Goal: Information Seeking & Learning: Find specific fact

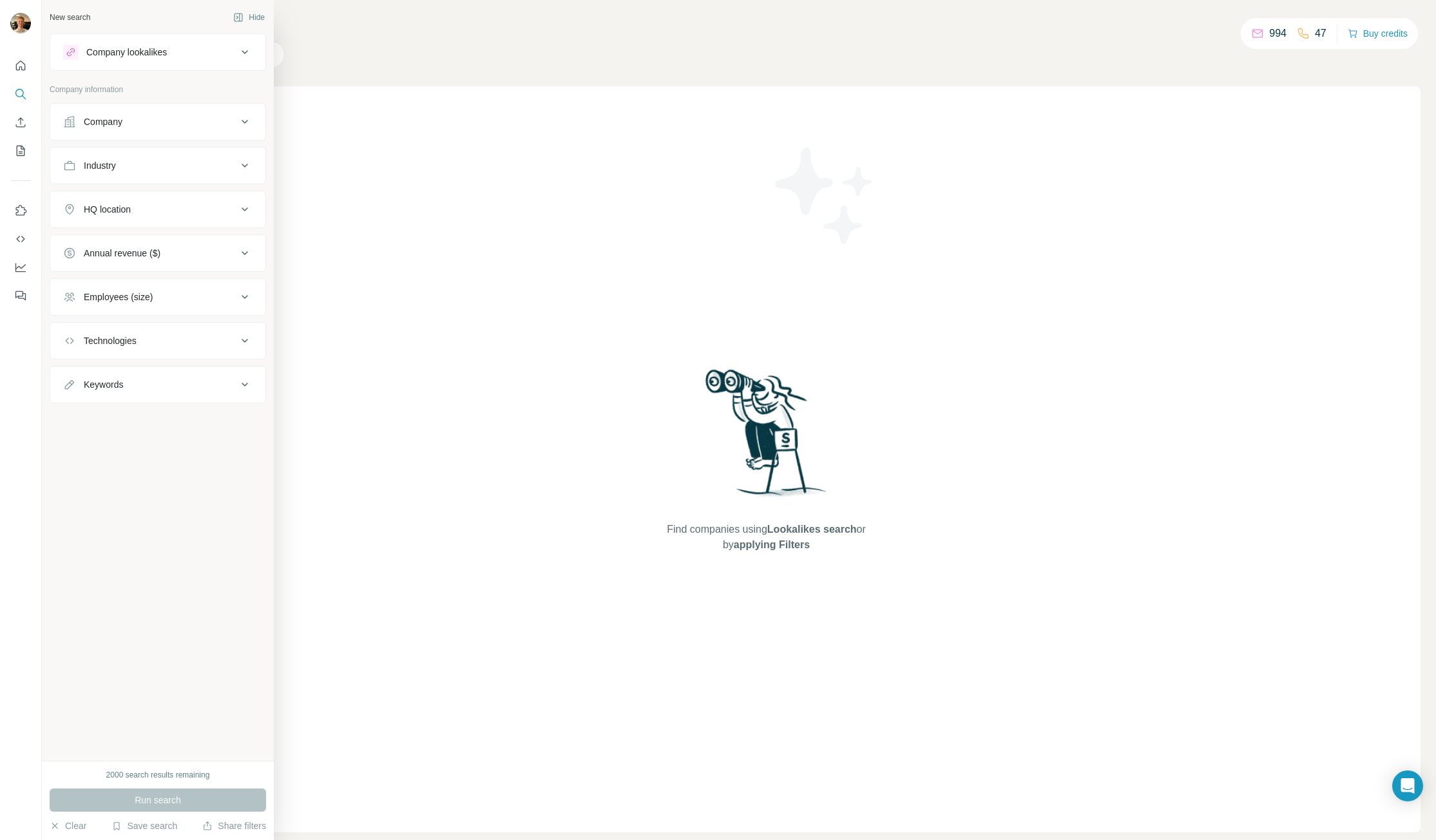
click at [157, 159] on div "Industry" at bounding box center [150, 165] width 174 height 13
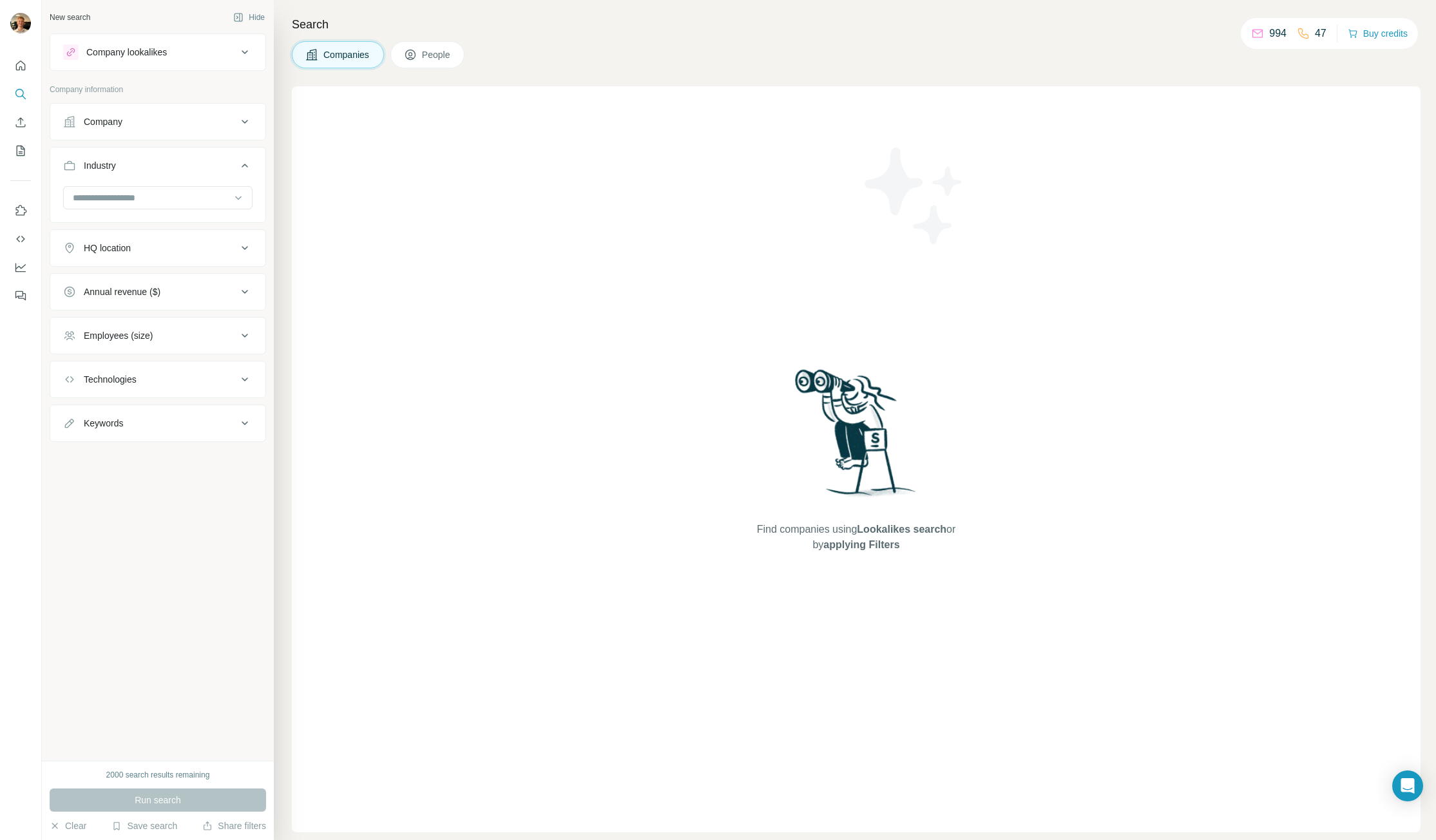
click at [157, 159] on div "Industry" at bounding box center [150, 165] width 174 height 13
click at [186, 301] on div "Employees (size)" at bounding box center [150, 297] width 174 height 13
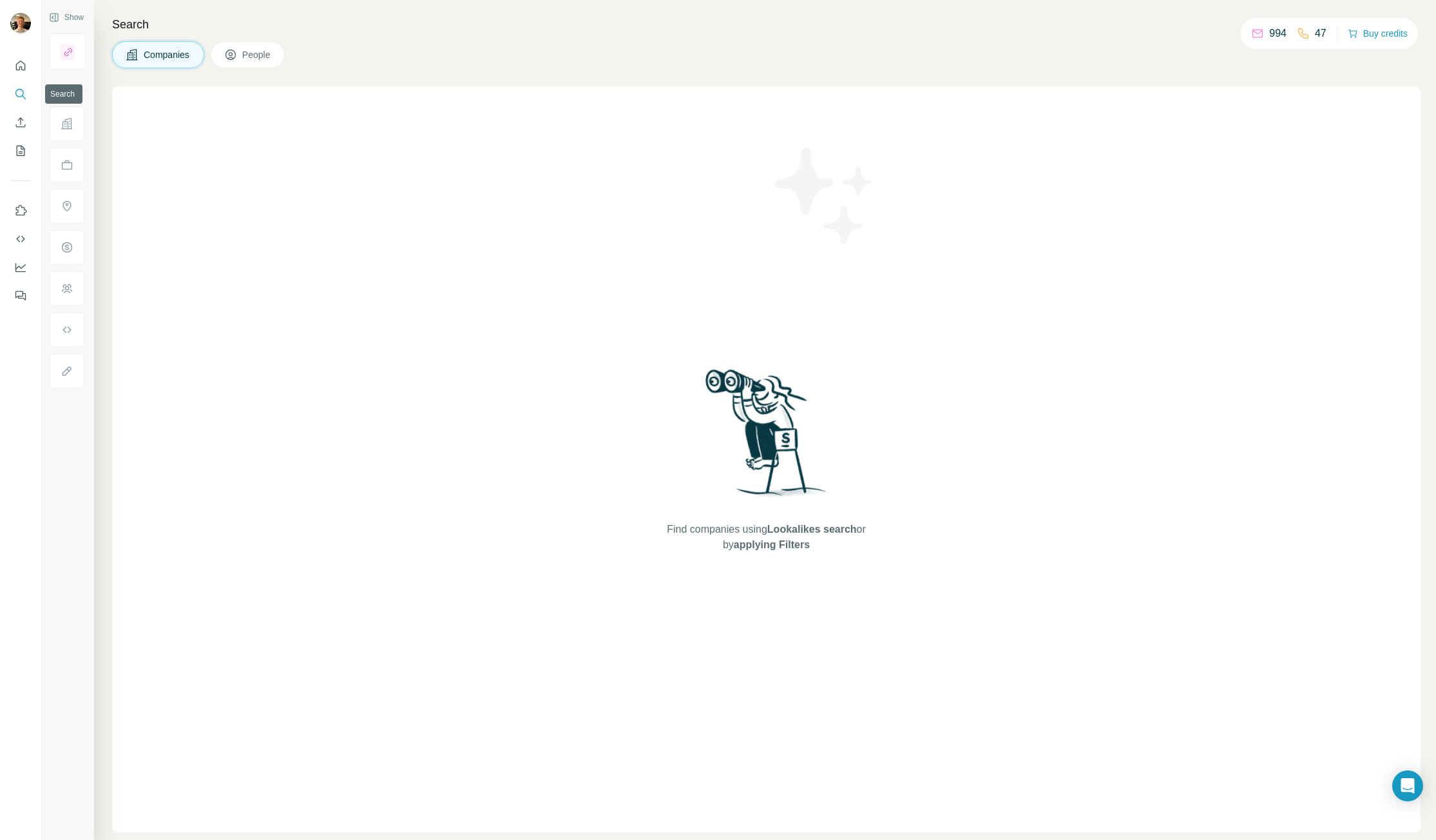
click at [13, 91] on button "Search" at bounding box center [20, 94] width 20 height 23
click at [240, 55] on button "People" at bounding box center [248, 54] width 75 height 27
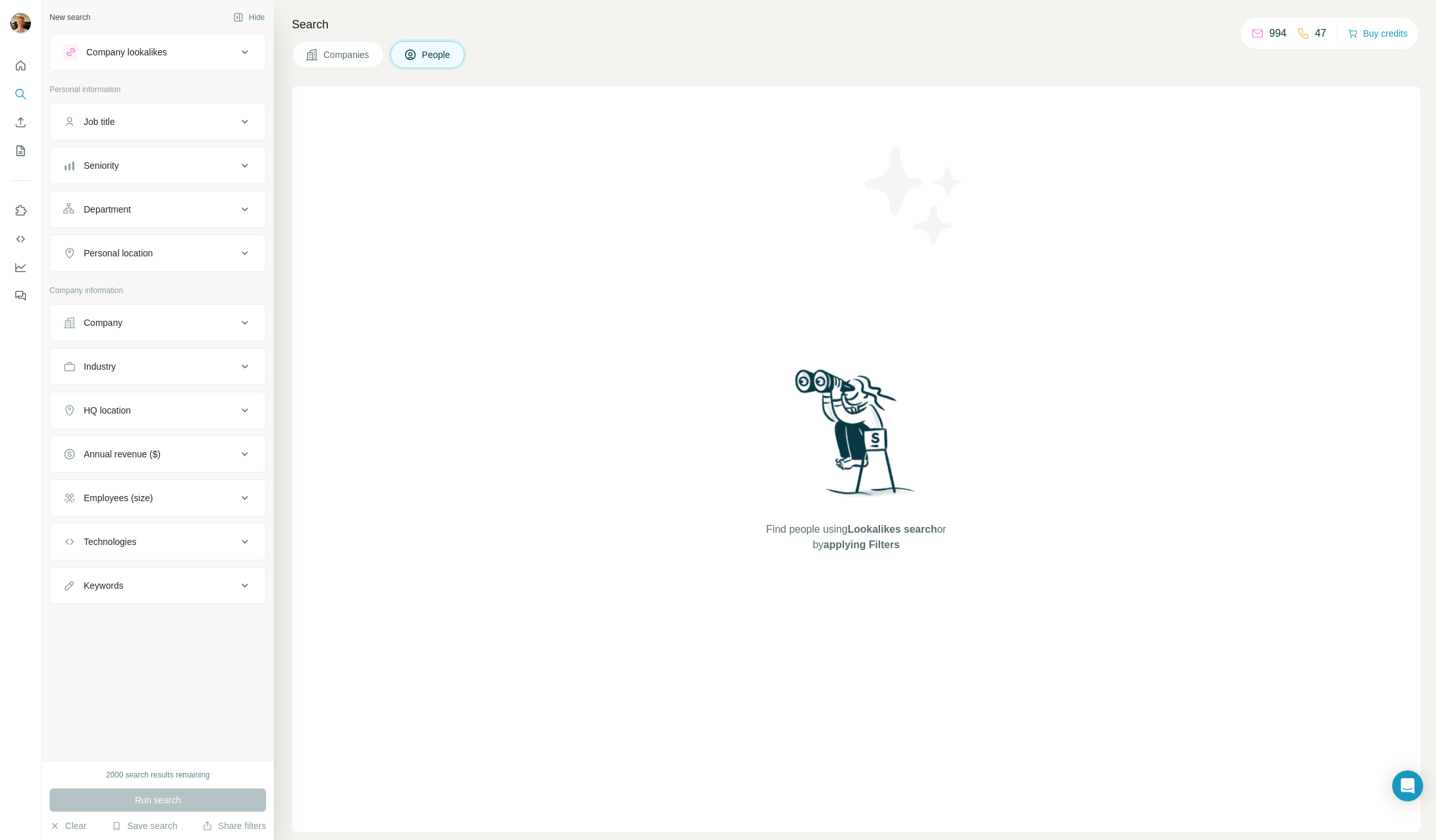
click at [123, 126] on div "Job title" at bounding box center [150, 121] width 174 height 13
click at [133, 150] on input "text" at bounding box center [145, 154] width 164 height 23
type input "*"
type input "***"
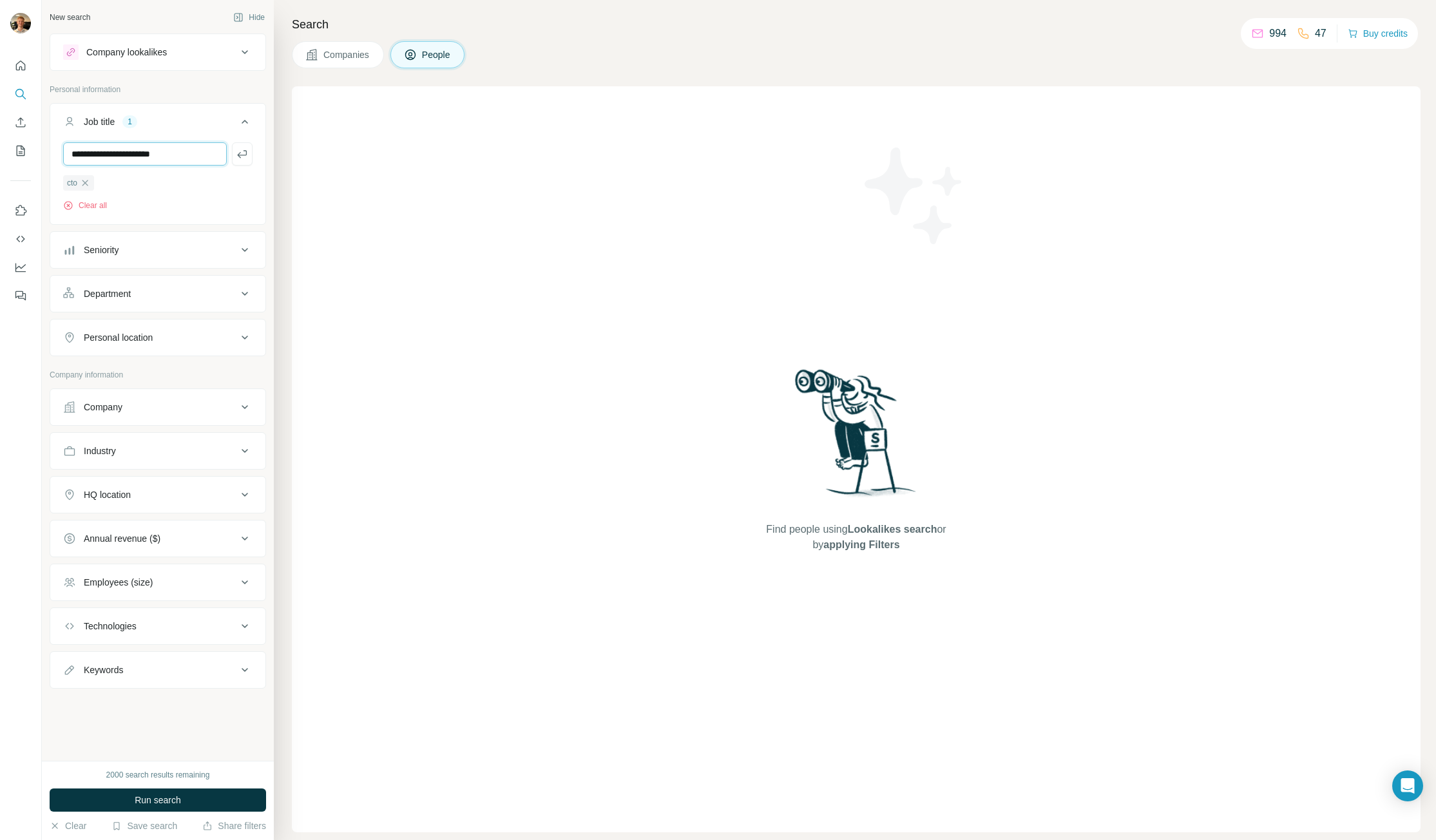
type input "**********"
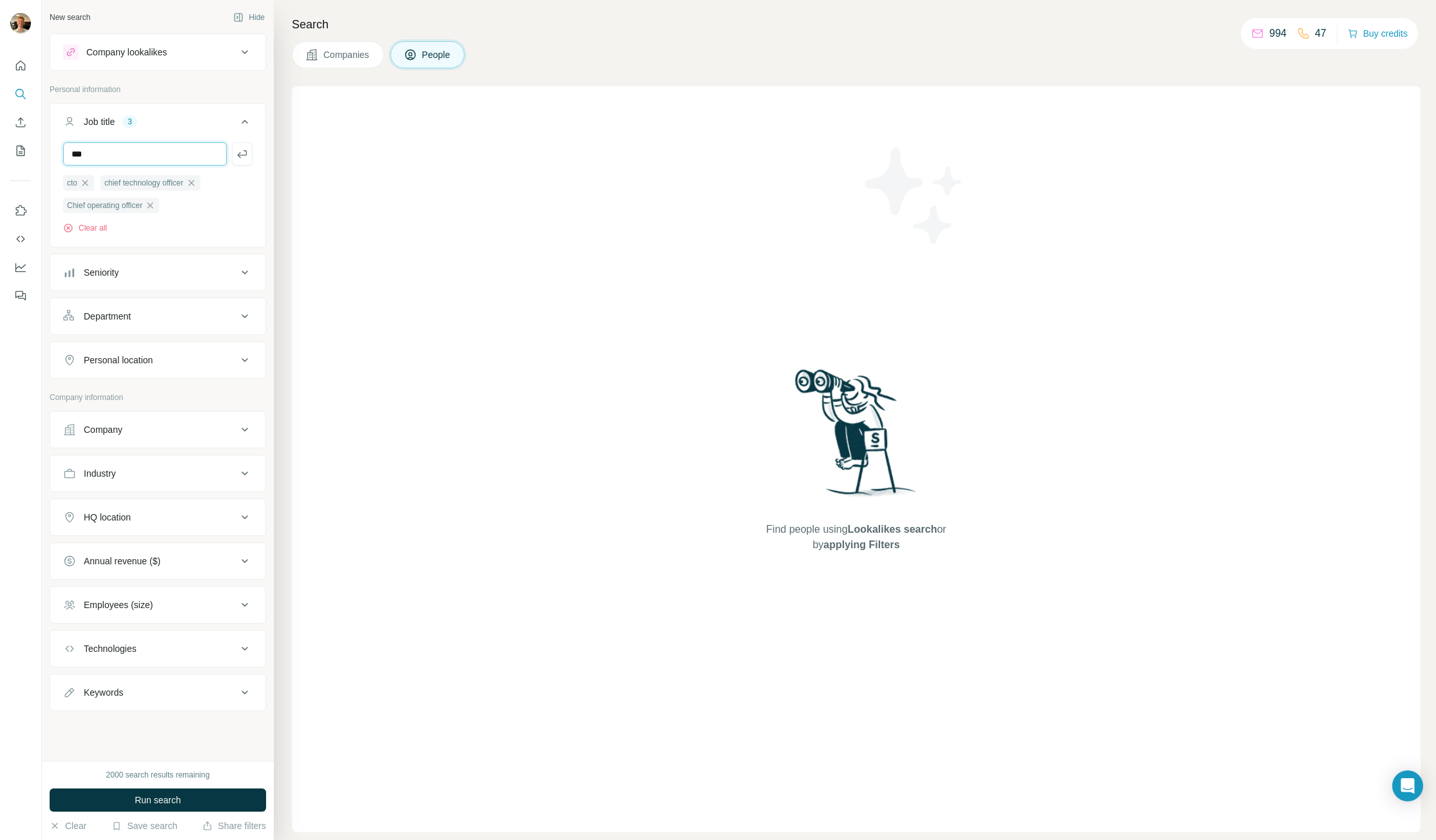
type input "***"
type input "**********"
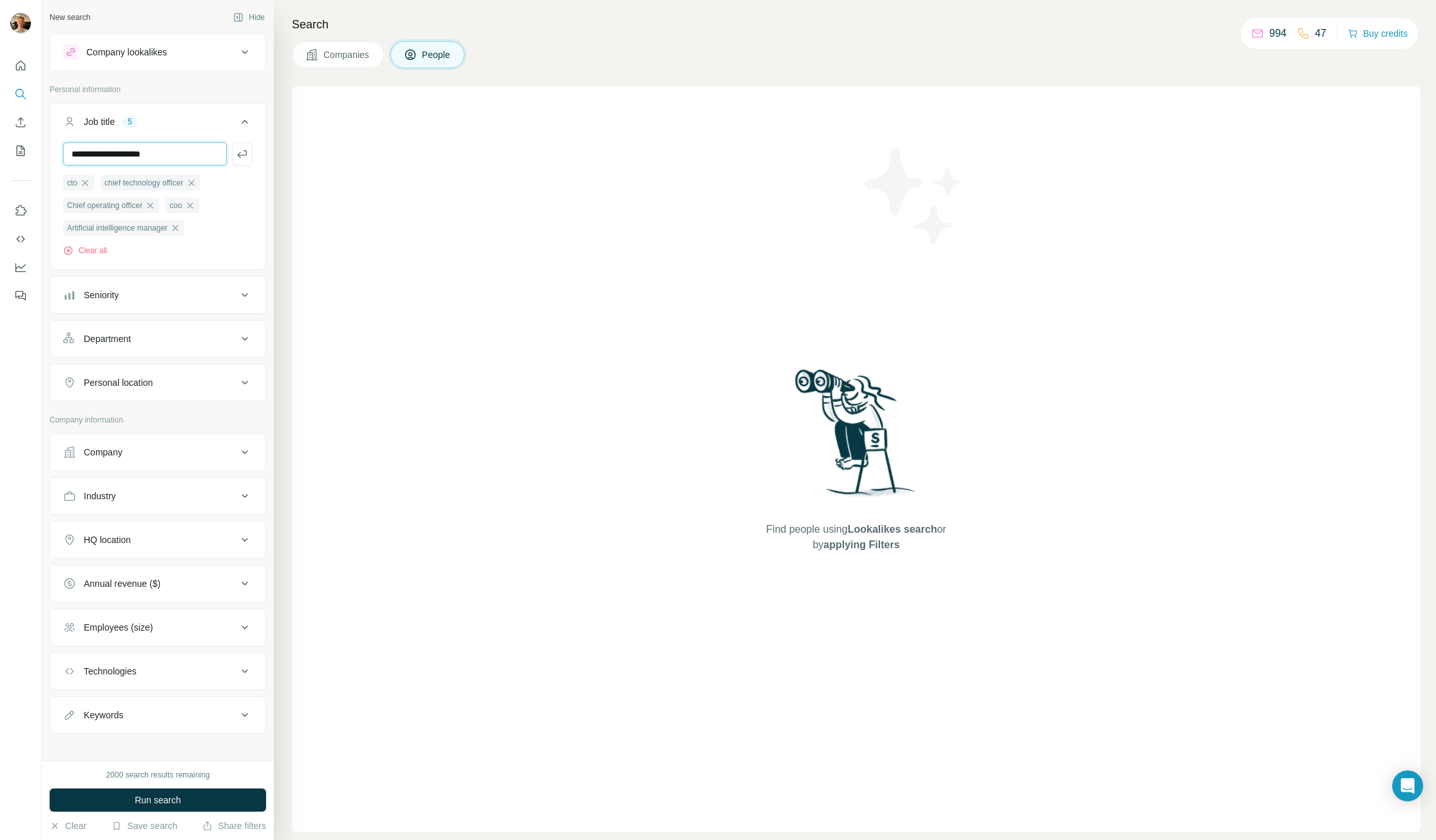
type input "**********"
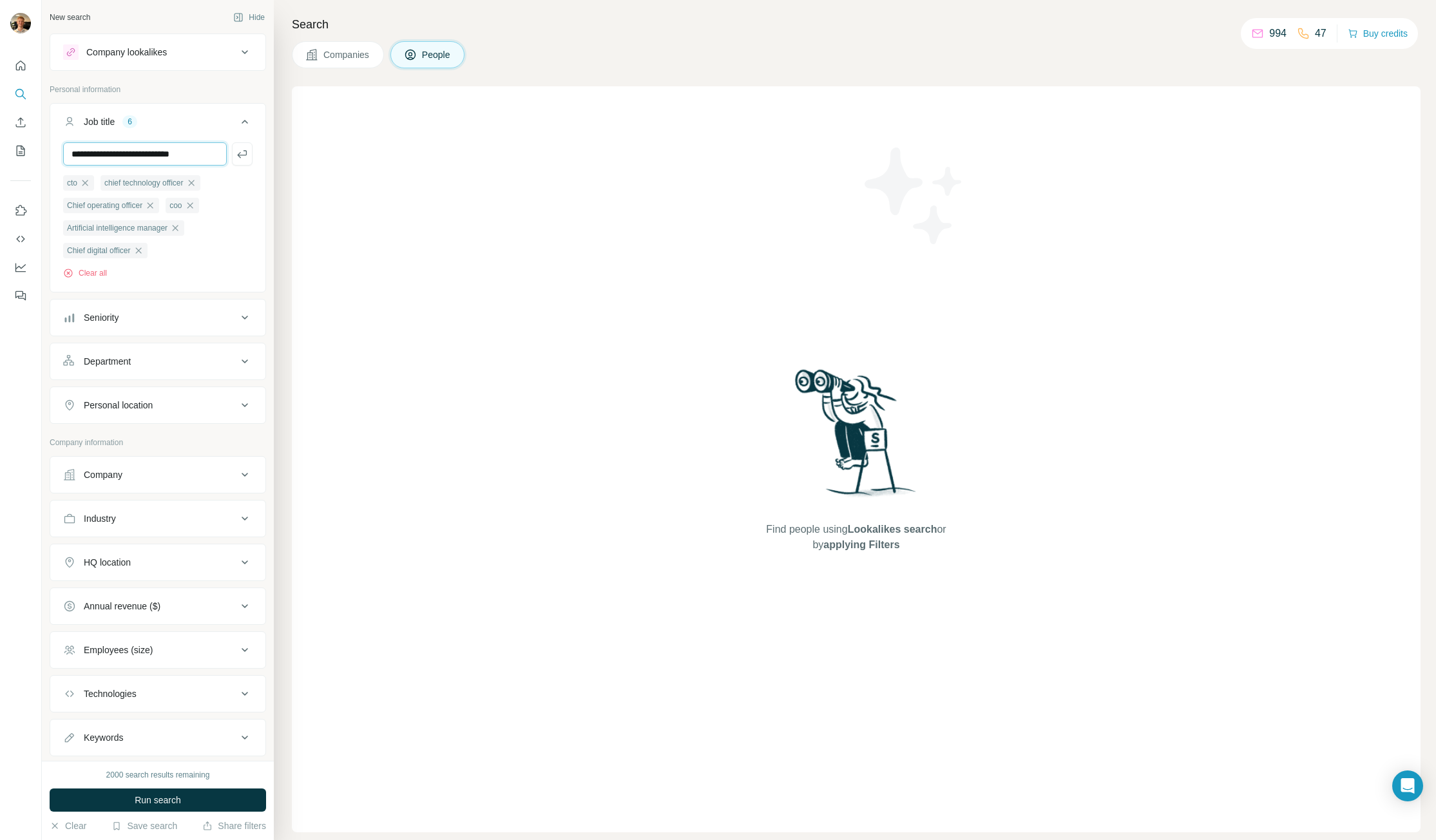
scroll to position [0, 1]
type input "**********"
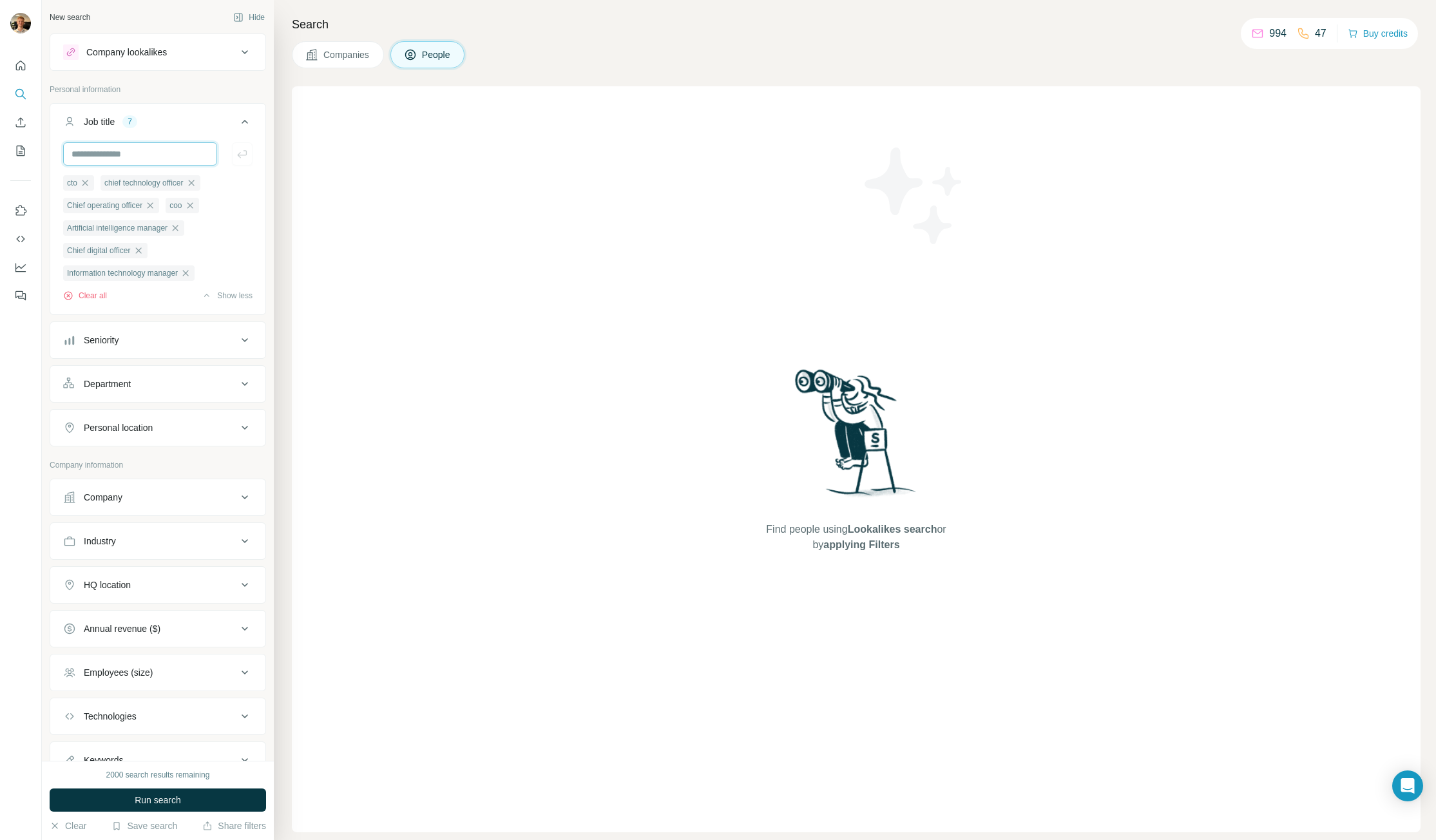
scroll to position [0, 0]
type input "*"
type input "**********"
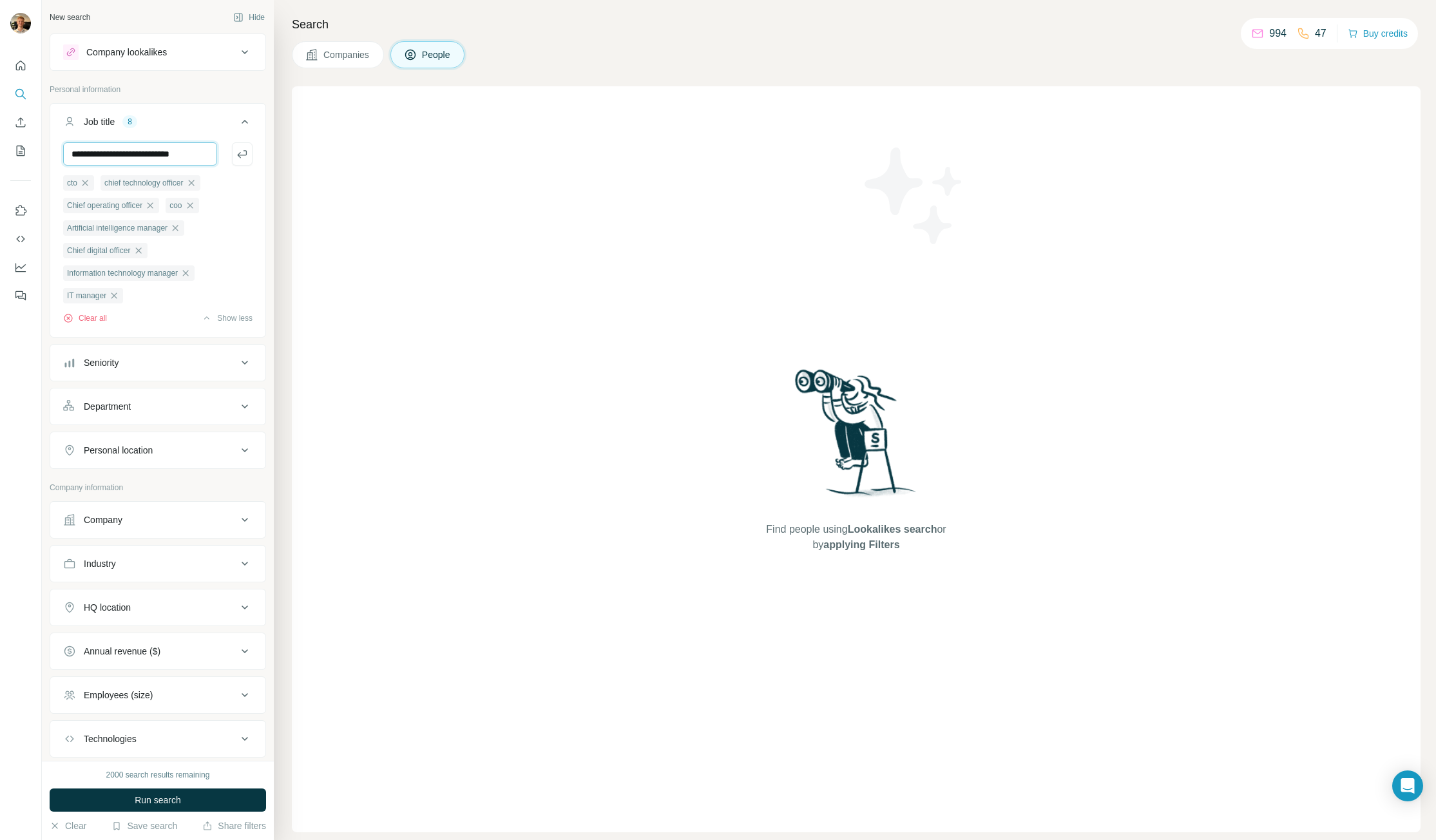
type input "**********"
click at [237, 301] on icon "button" at bounding box center [242, 295] width 10 height 10
click at [140, 149] on input "text" at bounding box center [140, 154] width 154 height 23
click at [162, 159] on input "text" at bounding box center [140, 154] width 154 height 23
type input "**********"
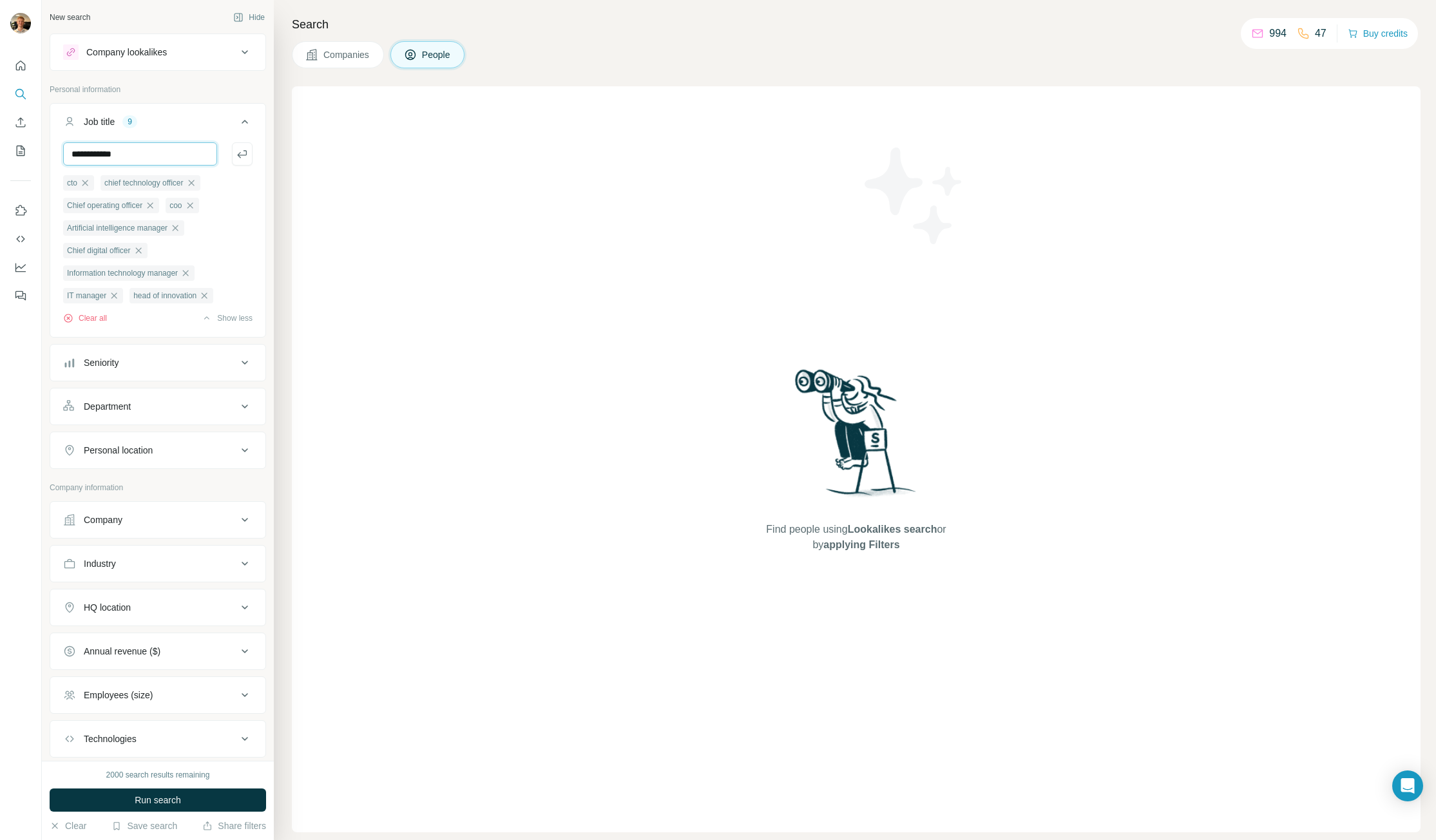
type input "**********"
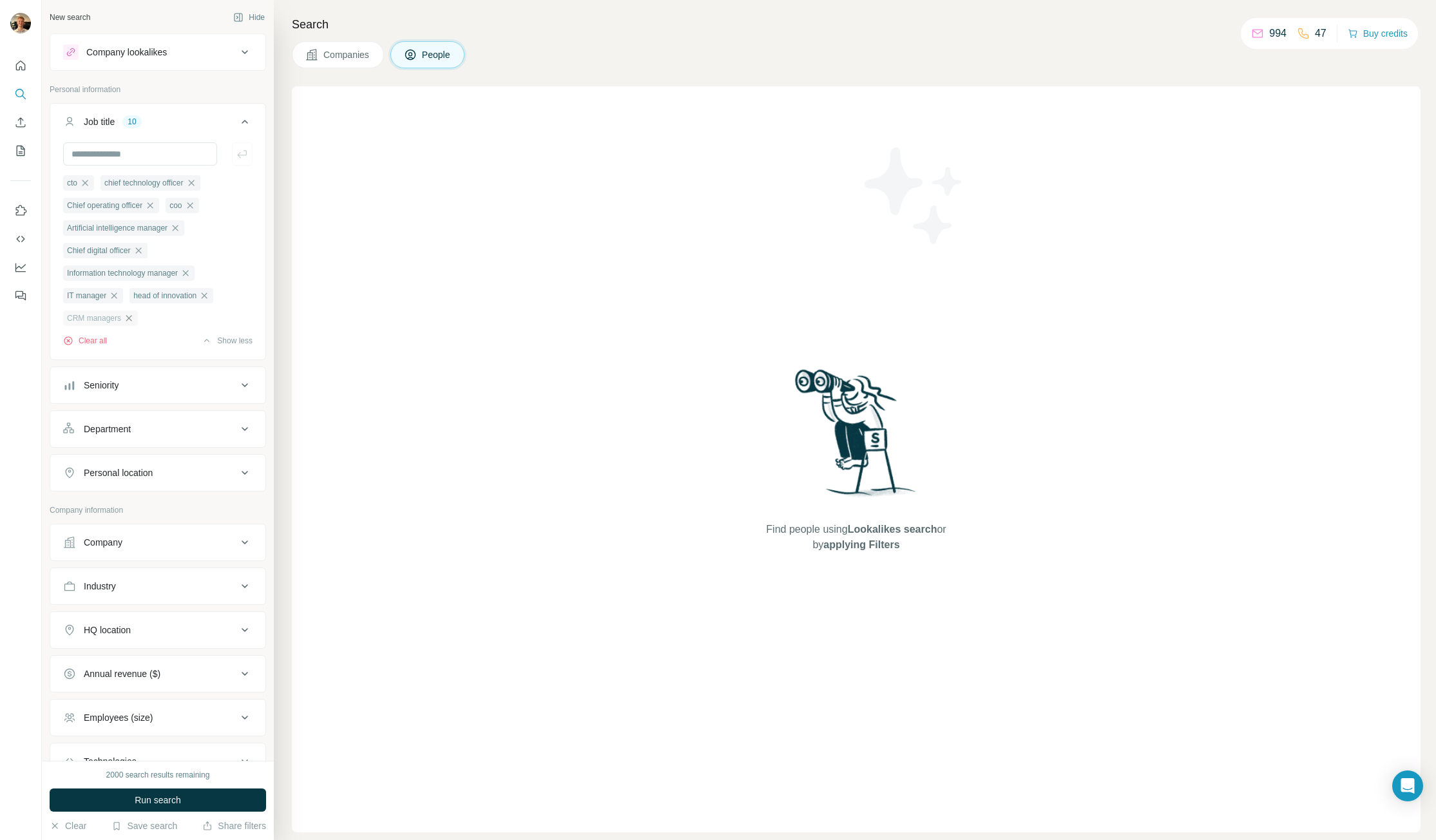
click at [132, 320] on icon "button" at bounding box center [128, 317] width 6 height 6
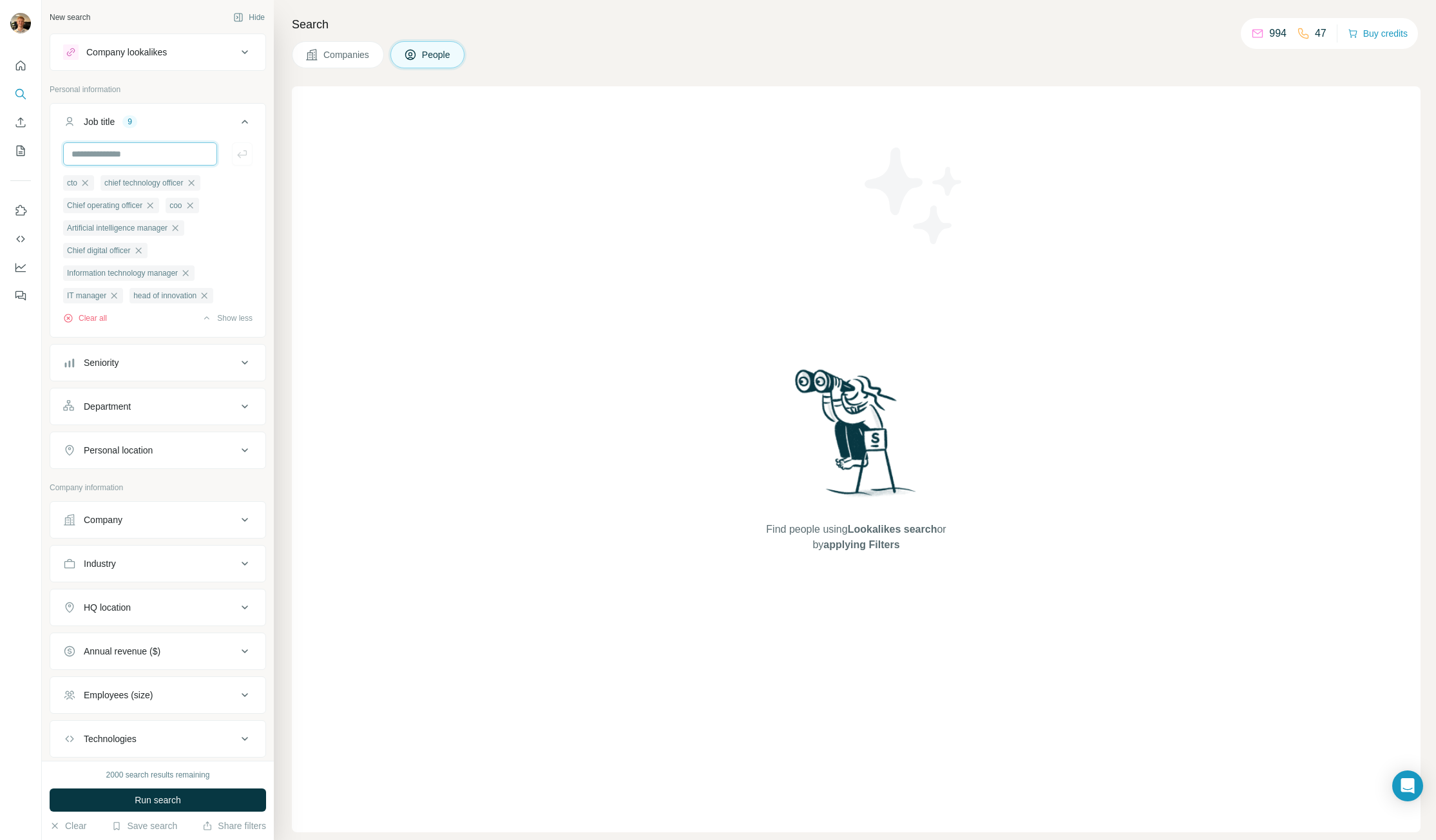
click at [136, 150] on input "text" at bounding box center [140, 154] width 154 height 23
type input "**********"
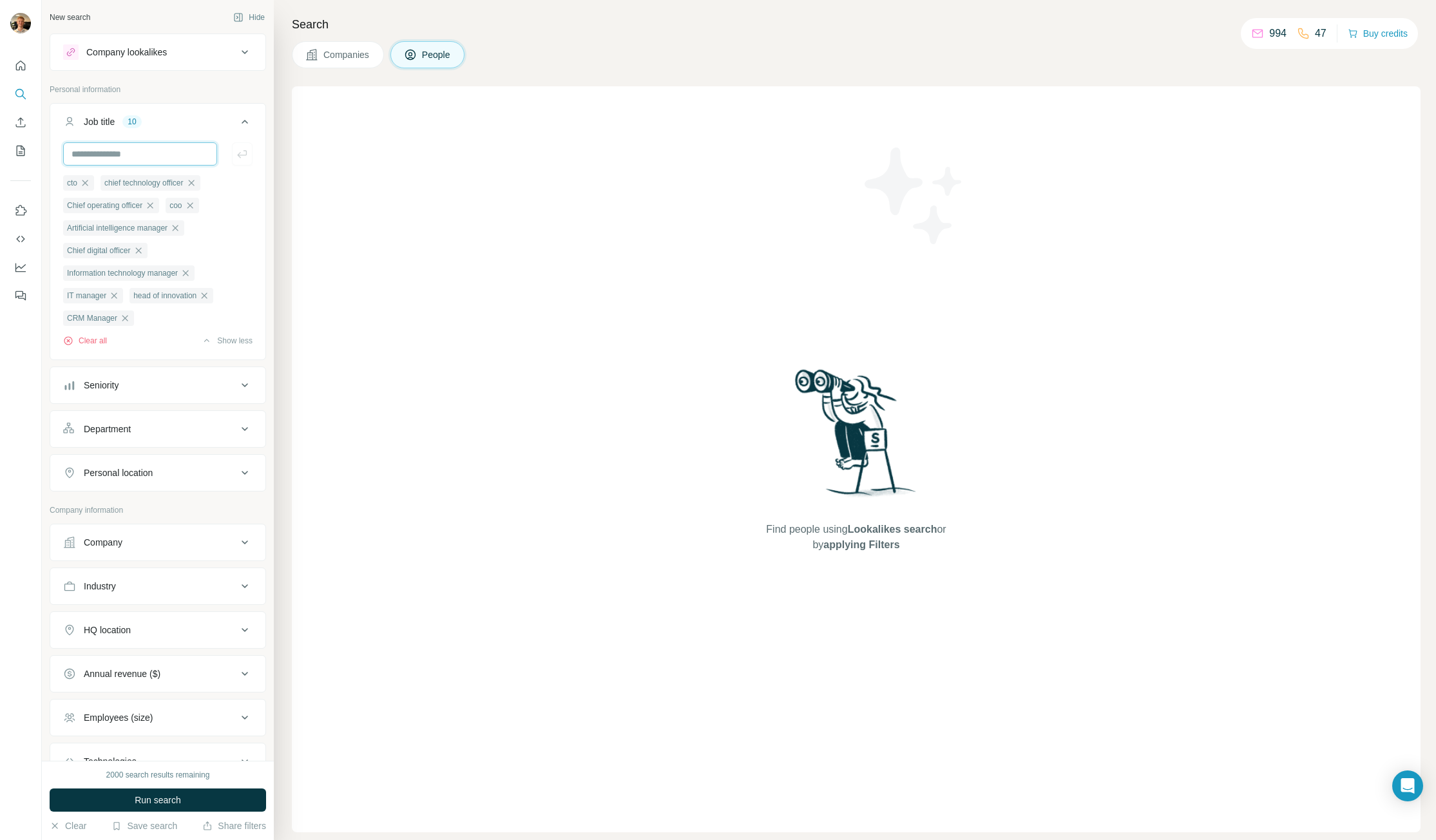
click at [151, 150] on input "text" at bounding box center [140, 154] width 154 height 23
type input "**********"
click at [127, 321] on icon "button" at bounding box center [124, 318] width 10 height 10
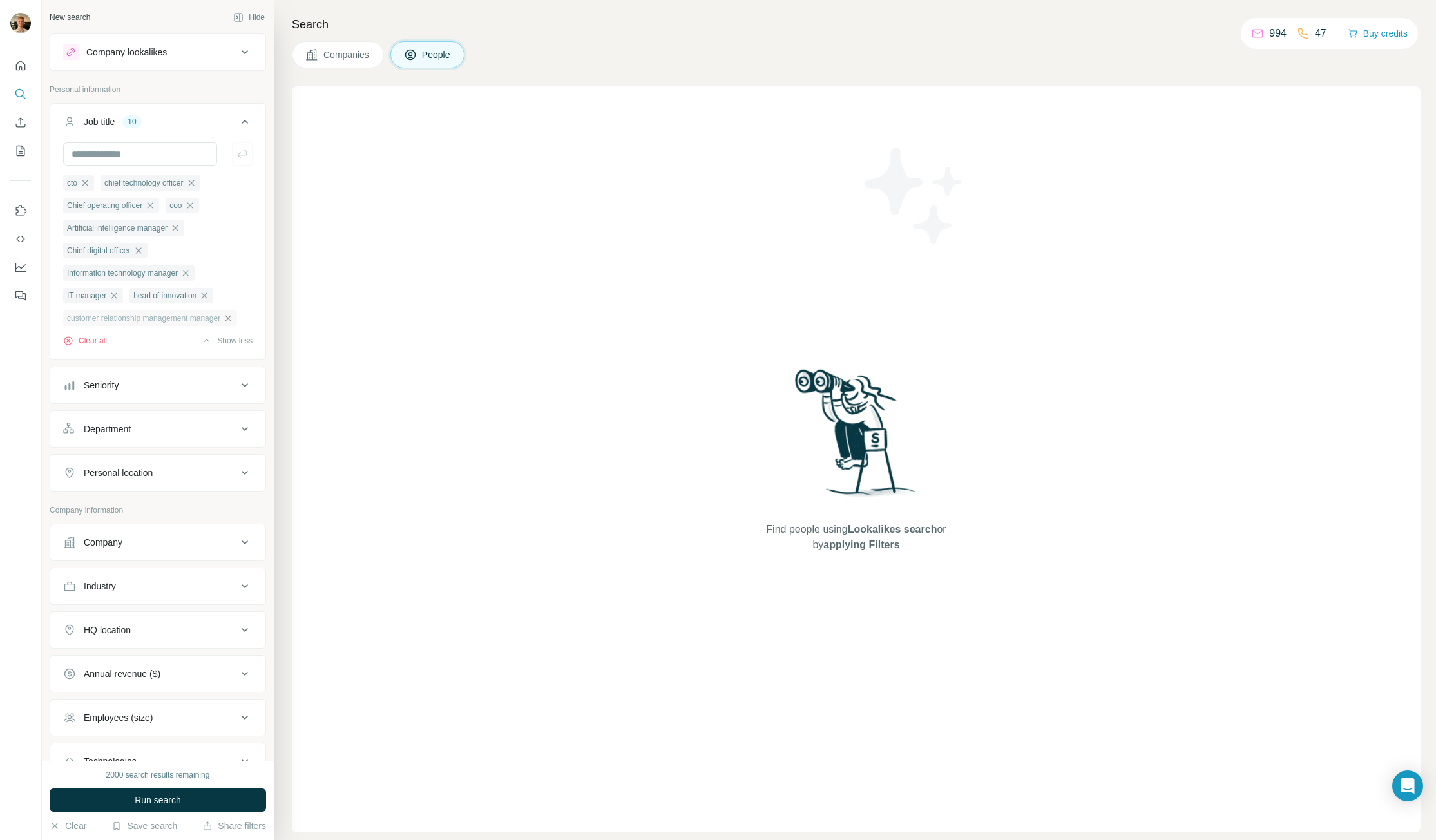
click at [231, 324] on icon "button" at bounding box center [228, 318] width 10 height 10
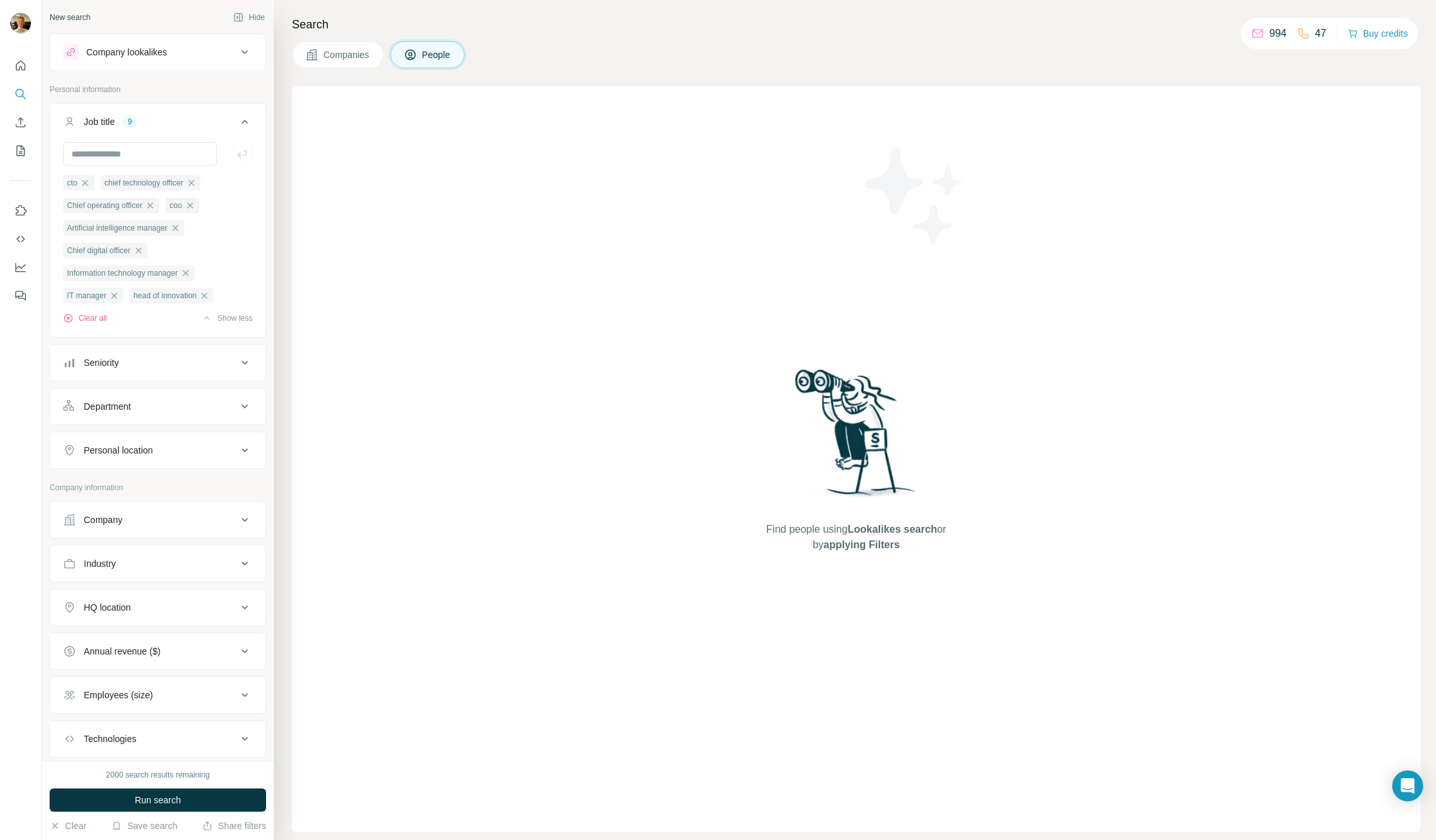
click at [197, 108] on button "Job title 9" at bounding box center [157, 124] width 215 height 36
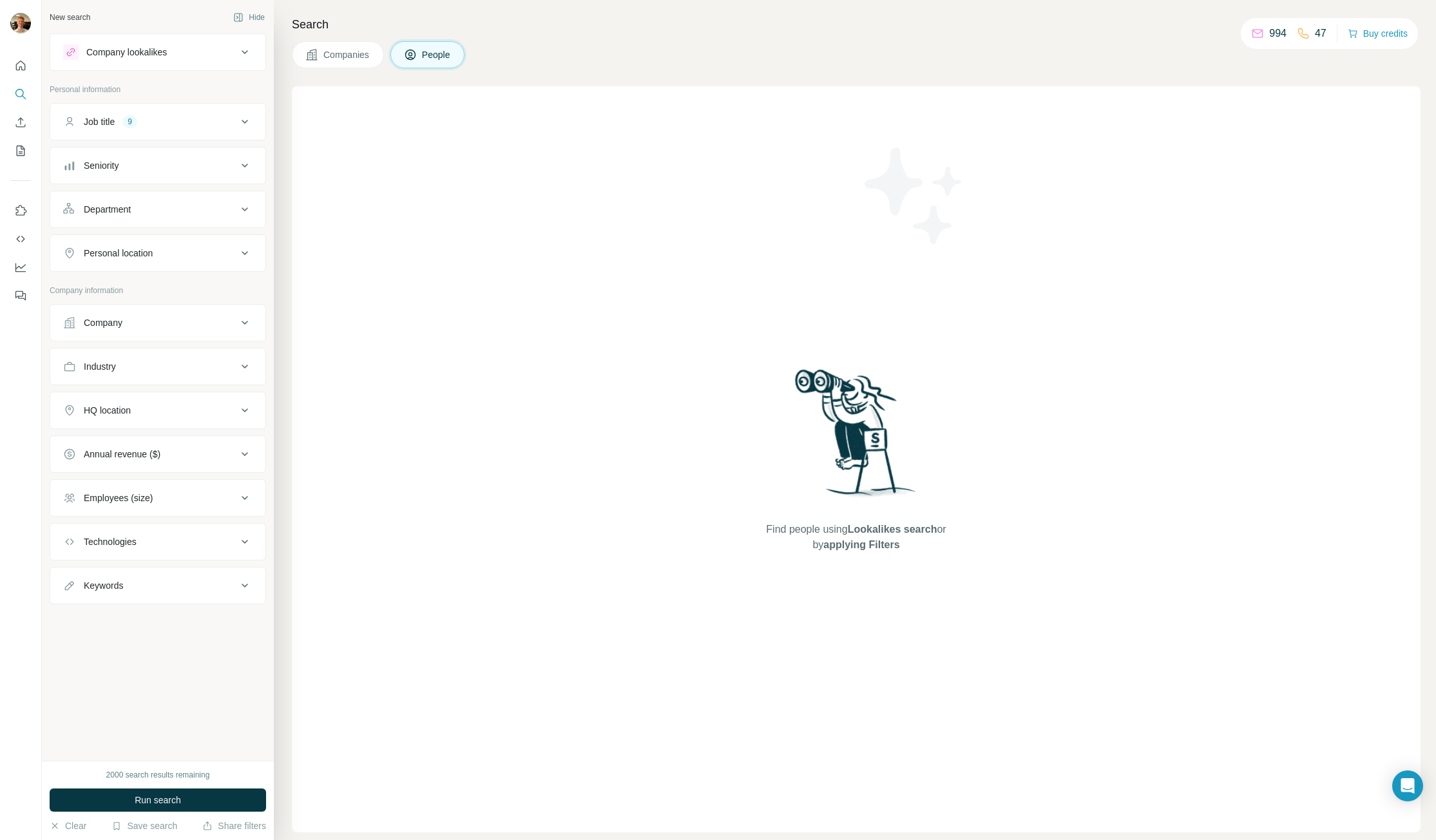
click at [149, 408] on div "HQ location" at bounding box center [150, 410] width 174 height 13
click at [149, 409] on div "HQ location" at bounding box center [150, 410] width 174 height 13
click at [200, 515] on div "Employees (size)" at bounding box center [157, 498] width 217 height 37
click at [202, 501] on div "Employees (size)" at bounding box center [150, 498] width 174 height 13
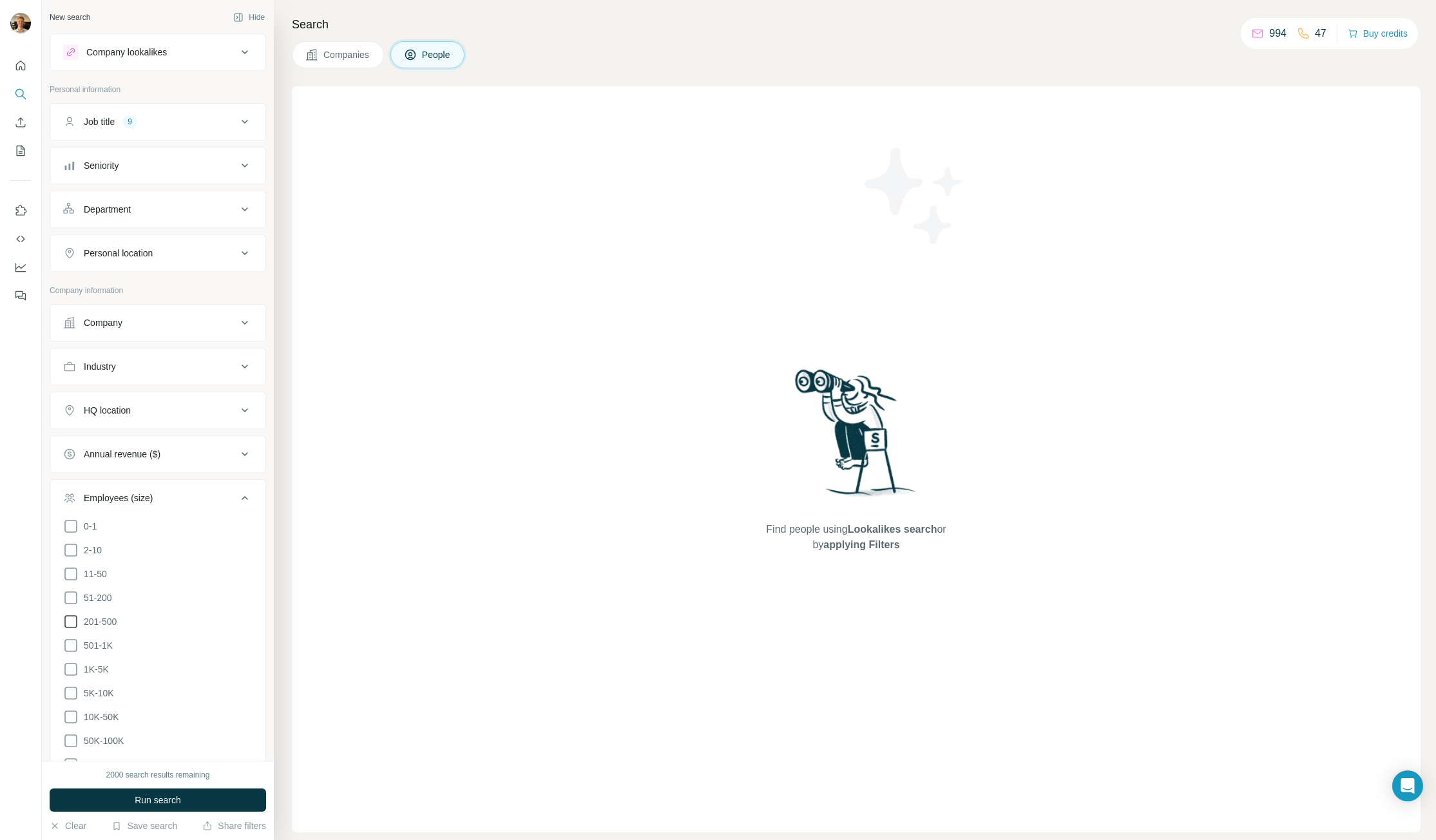
click at [109, 621] on span "201-500" at bounding box center [98, 621] width 38 height 13
click at [223, 492] on div "Employees (size) 1" at bounding box center [150, 498] width 174 height 13
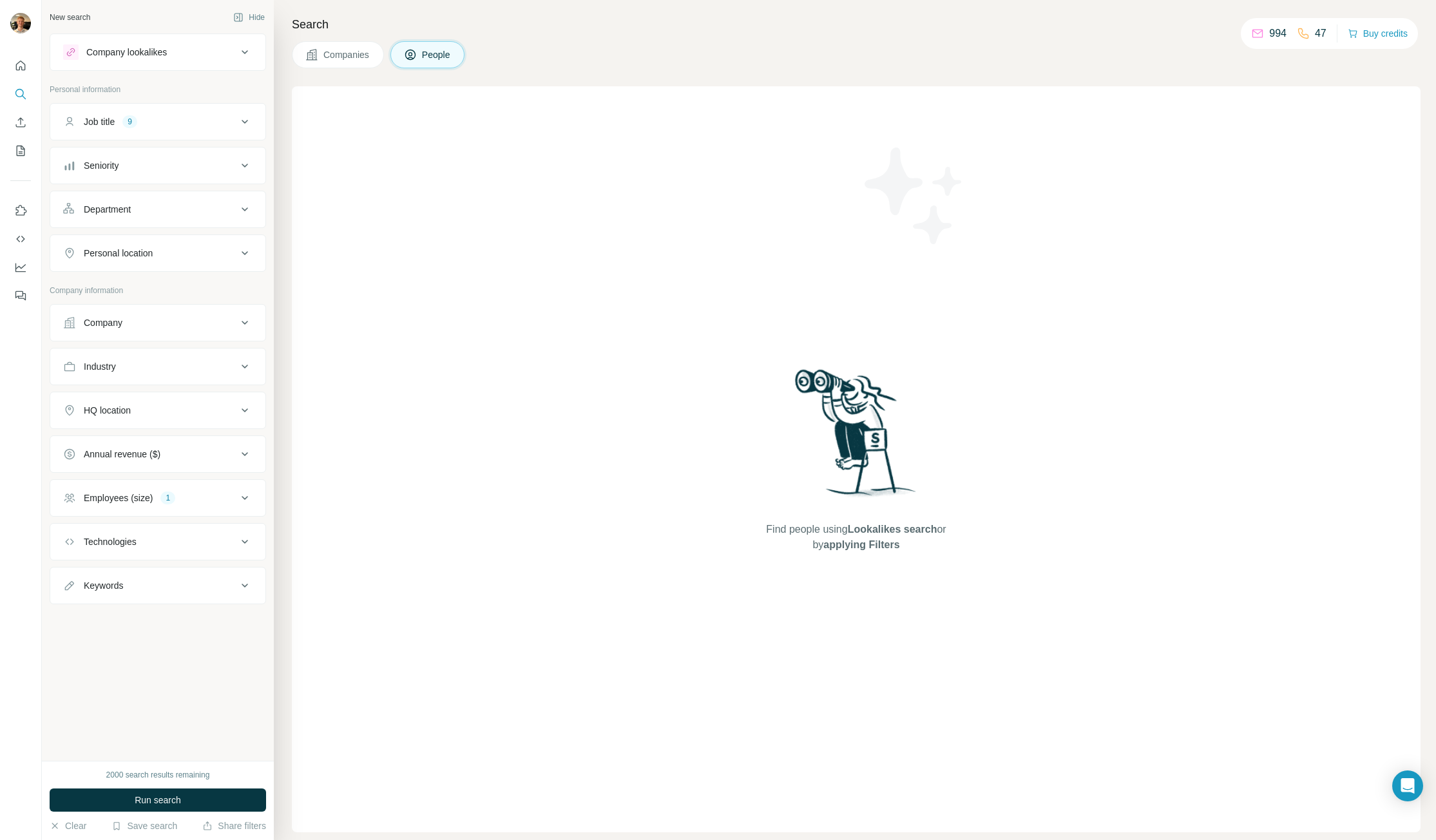
click at [1316, 32] on p "47" at bounding box center [1320, 34] width 12 height 16
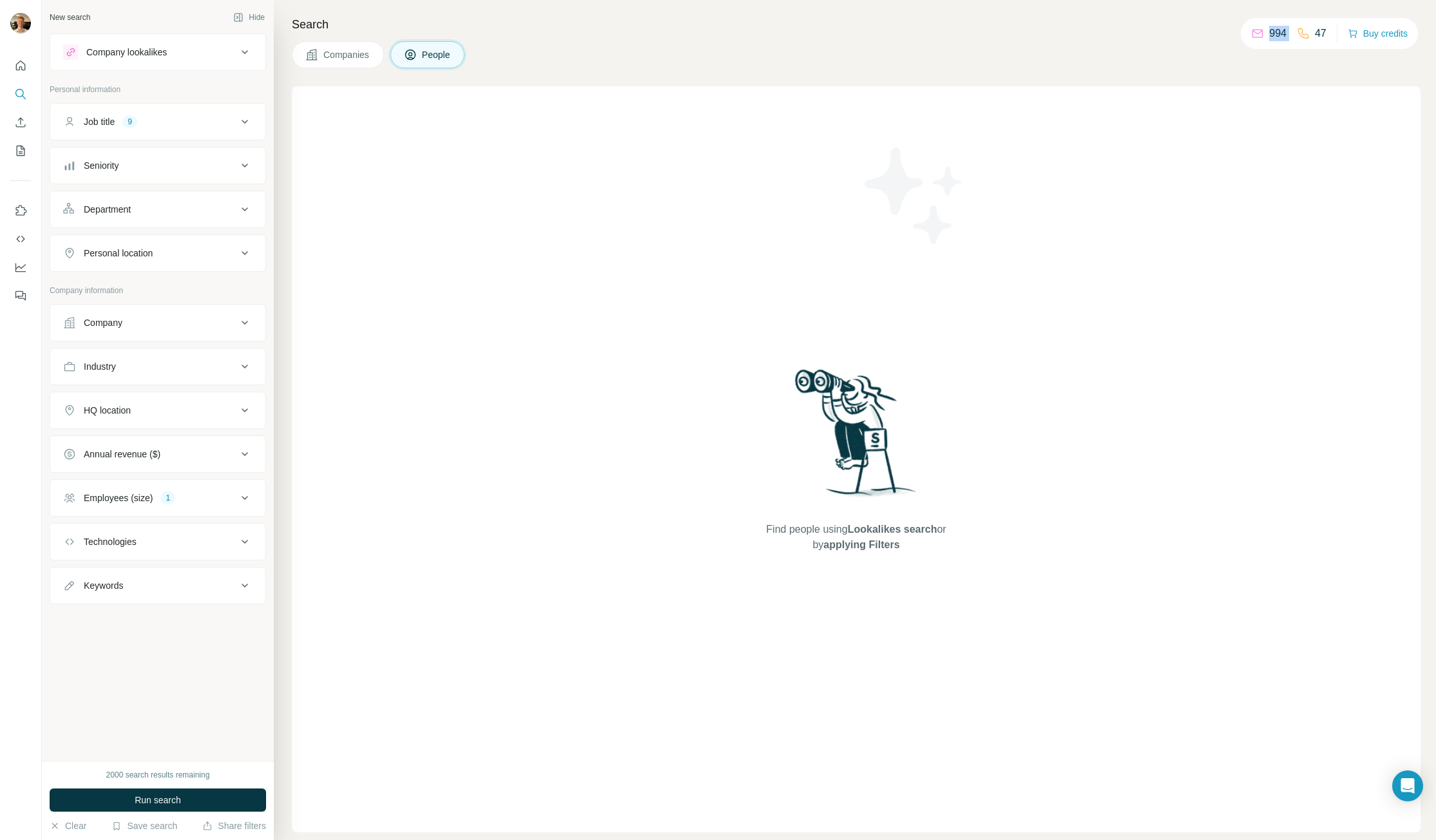
click at [1316, 32] on p "47" at bounding box center [1320, 34] width 12 height 16
click at [1006, 40] on div "Search Companies People Find people using Lookalikes search or by applying Filt…" at bounding box center [855, 420] width 1162 height 840
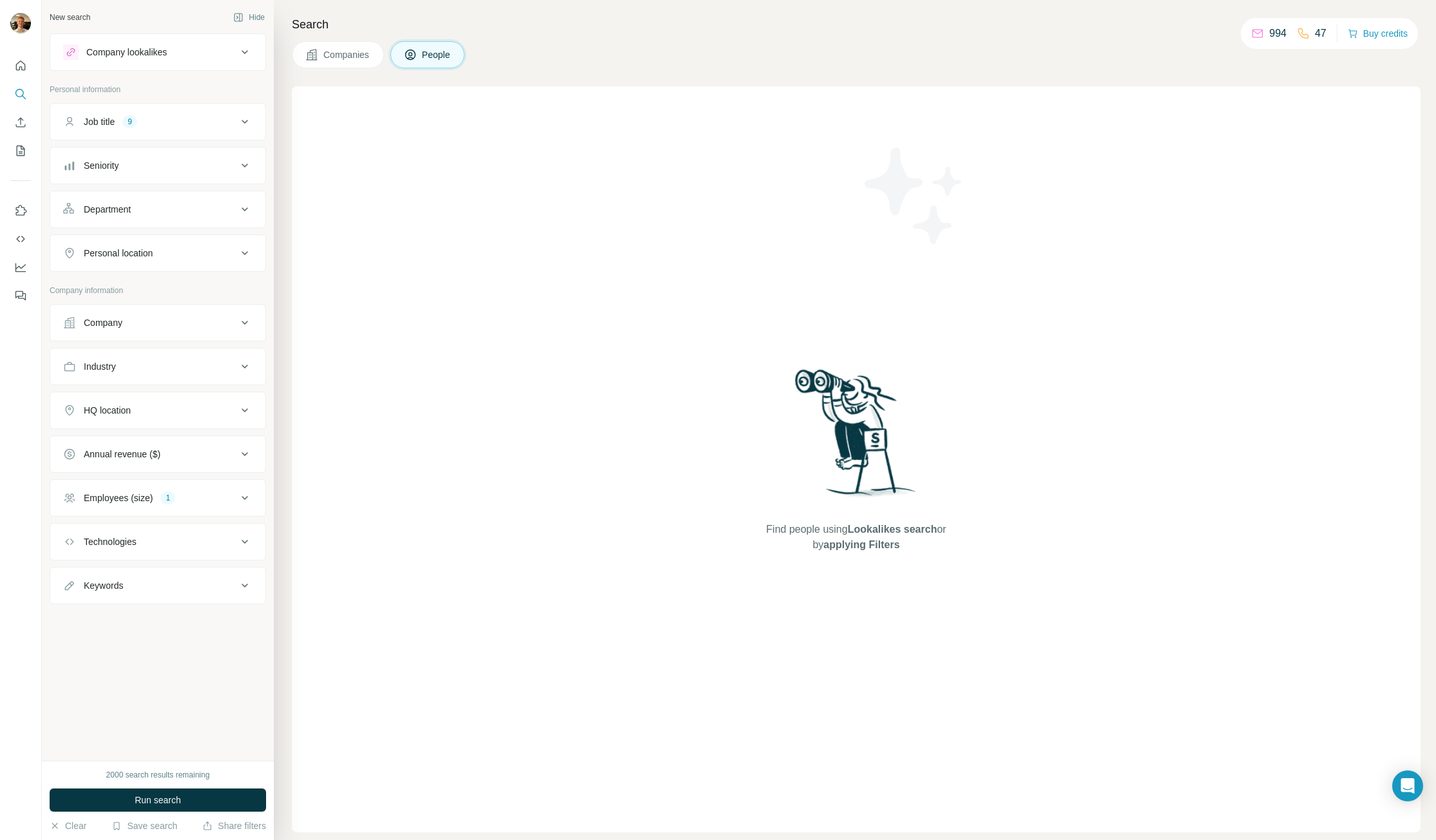
click at [1252, 27] on div "994" at bounding box center [1268, 34] width 35 height 16
click at [165, 123] on div "Job title 9" at bounding box center [150, 121] width 174 height 13
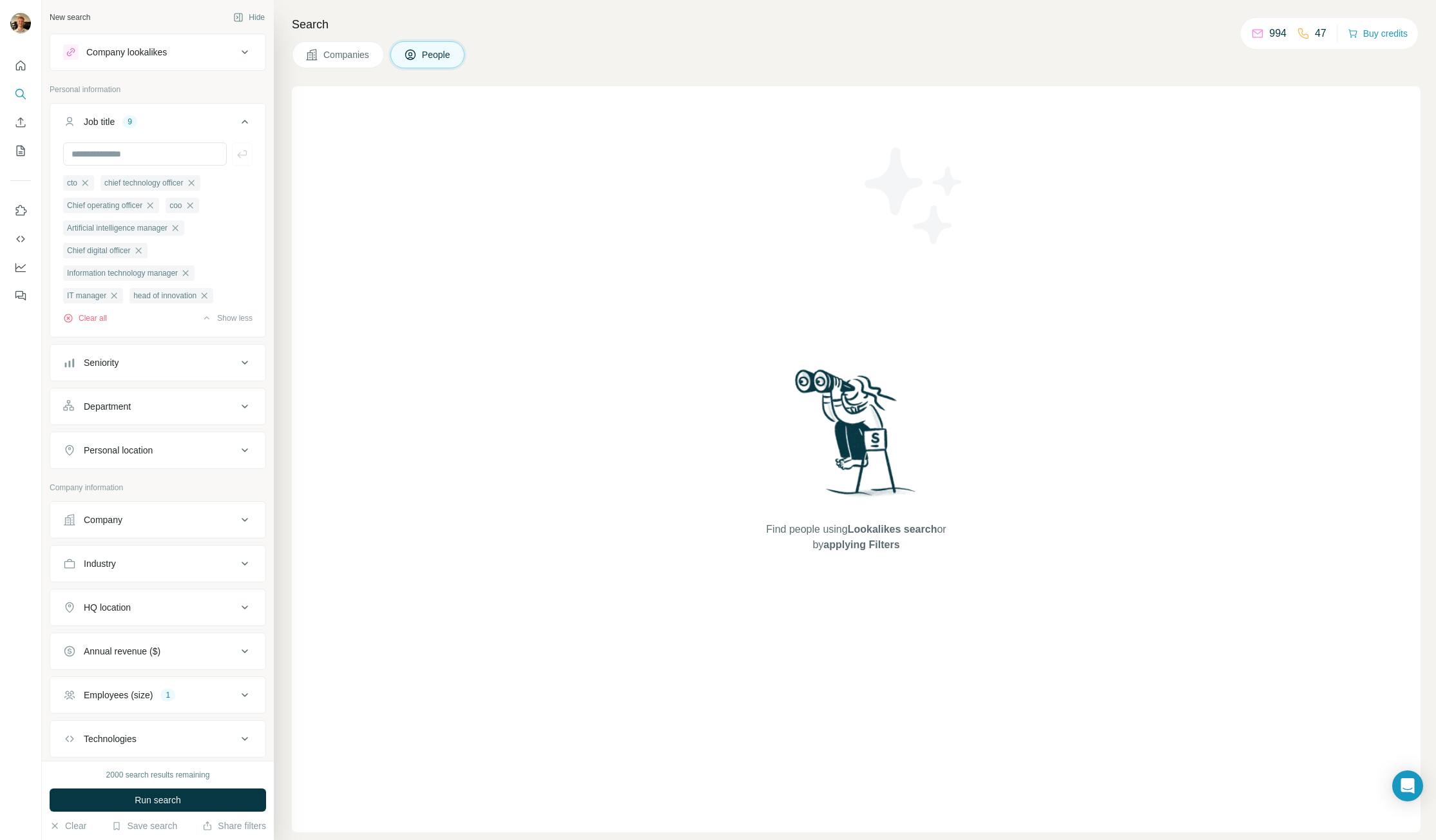
click at [1316, 34] on p "47" at bounding box center [1320, 34] width 12 height 16
click at [1321, 31] on p "47" at bounding box center [1320, 34] width 12 height 16
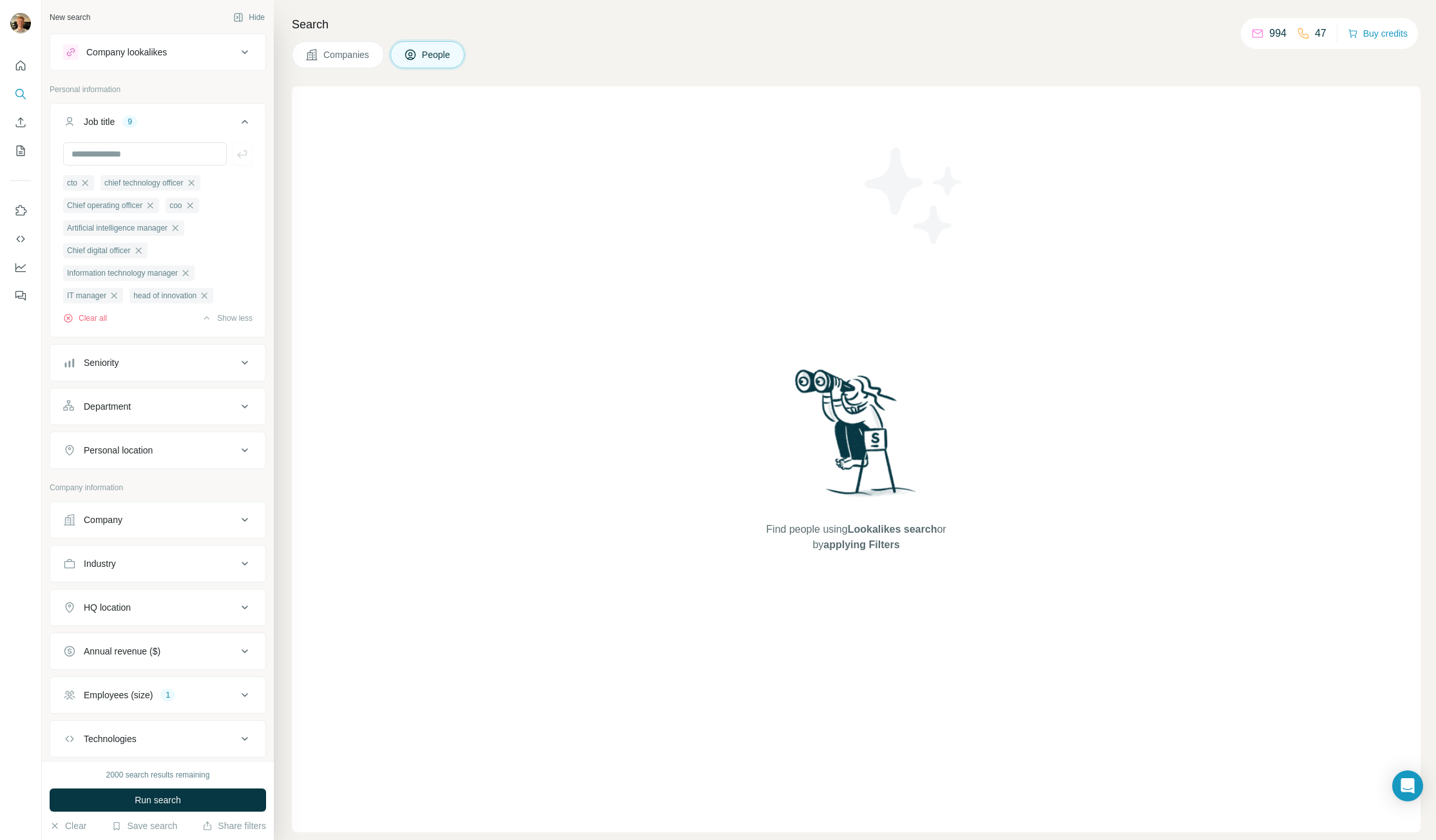
click at [1321, 31] on p "47" at bounding box center [1320, 34] width 12 height 16
click at [1316, 31] on p "47" at bounding box center [1320, 34] width 12 height 16
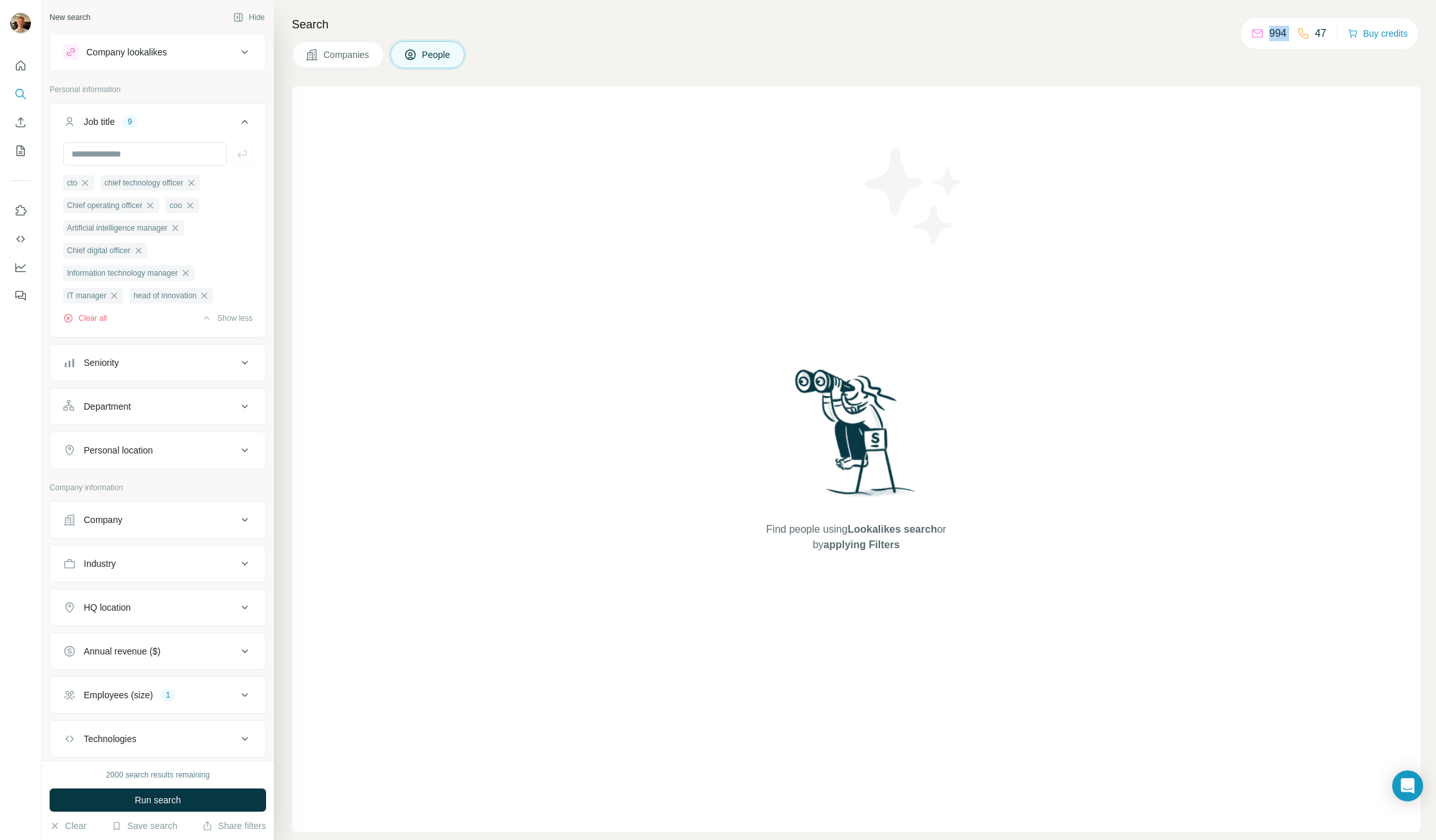
drag, startPoint x: 1316, startPoint y: 31, endPoint x: 1296, endPoint y: 63, distance: 37.7
click at [1319, 44] on div "994 47 Buy credits" at bounding box center [1329, 33] width 177 height 31
click at [885, 136] on div "Find people using Lookalikes search or by applying Filters" at bounding box center [856, 459] width 232 height 746
click at [259, 825] on button "Share filters" at bounding box center [234, 826] width 64 height 13
click at [244, 825] on button "Share filters" at bounding box center [234, 826] width 64 height 13
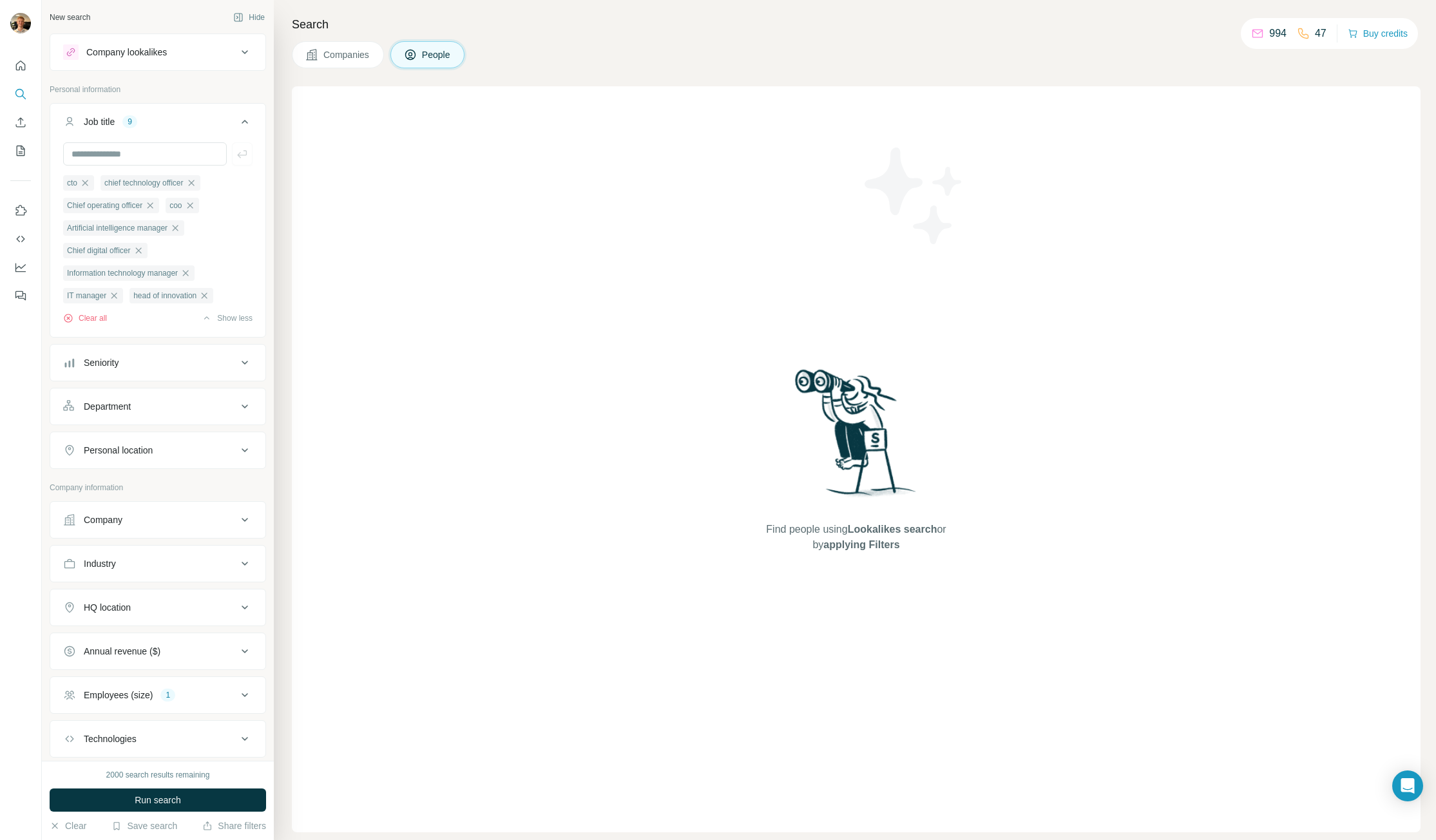
scroll to position [80, 0]
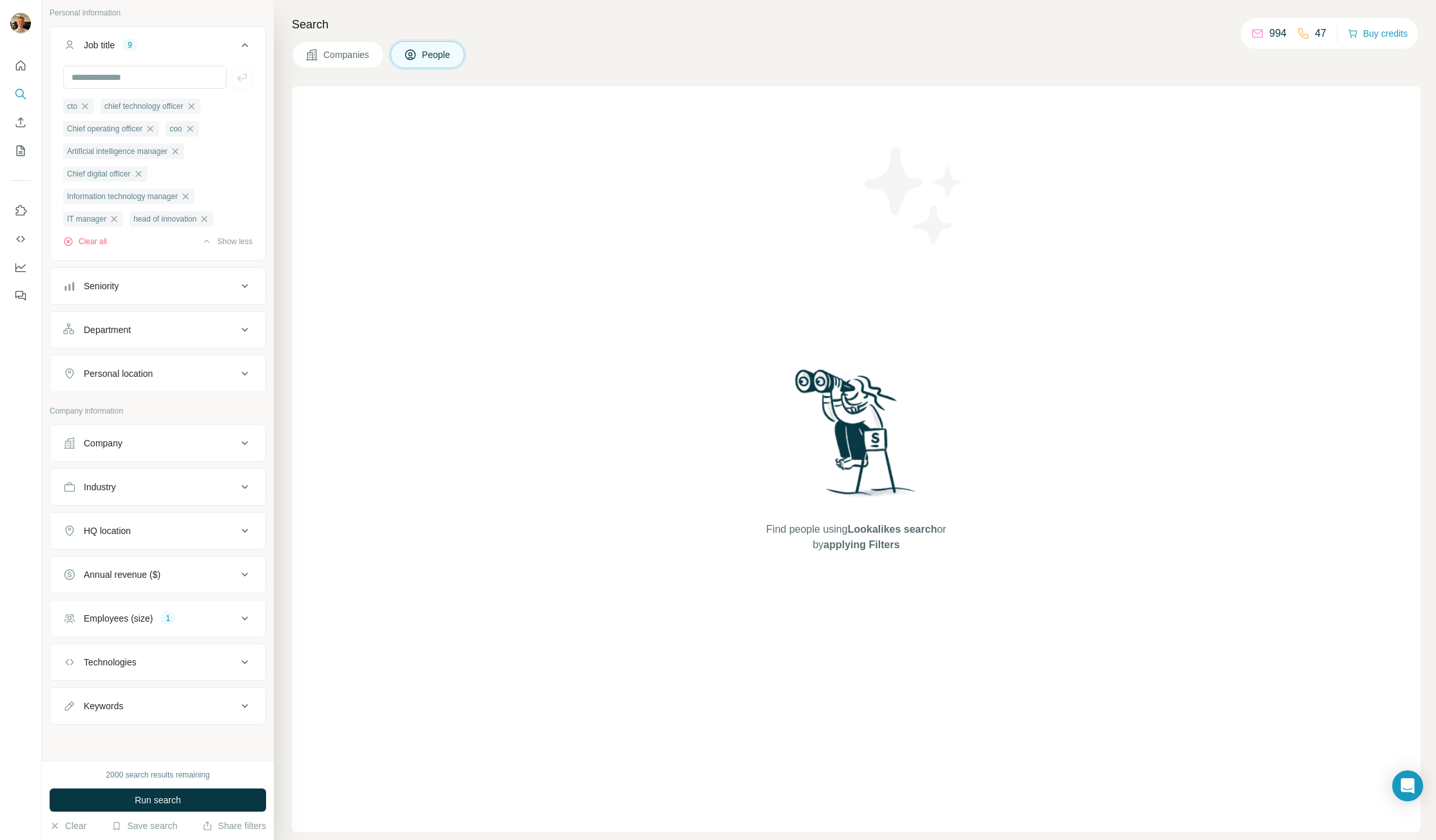
click at [200, 619] on div "Employees (size) 1" at bounding box center [150, 618] width 174 height 13
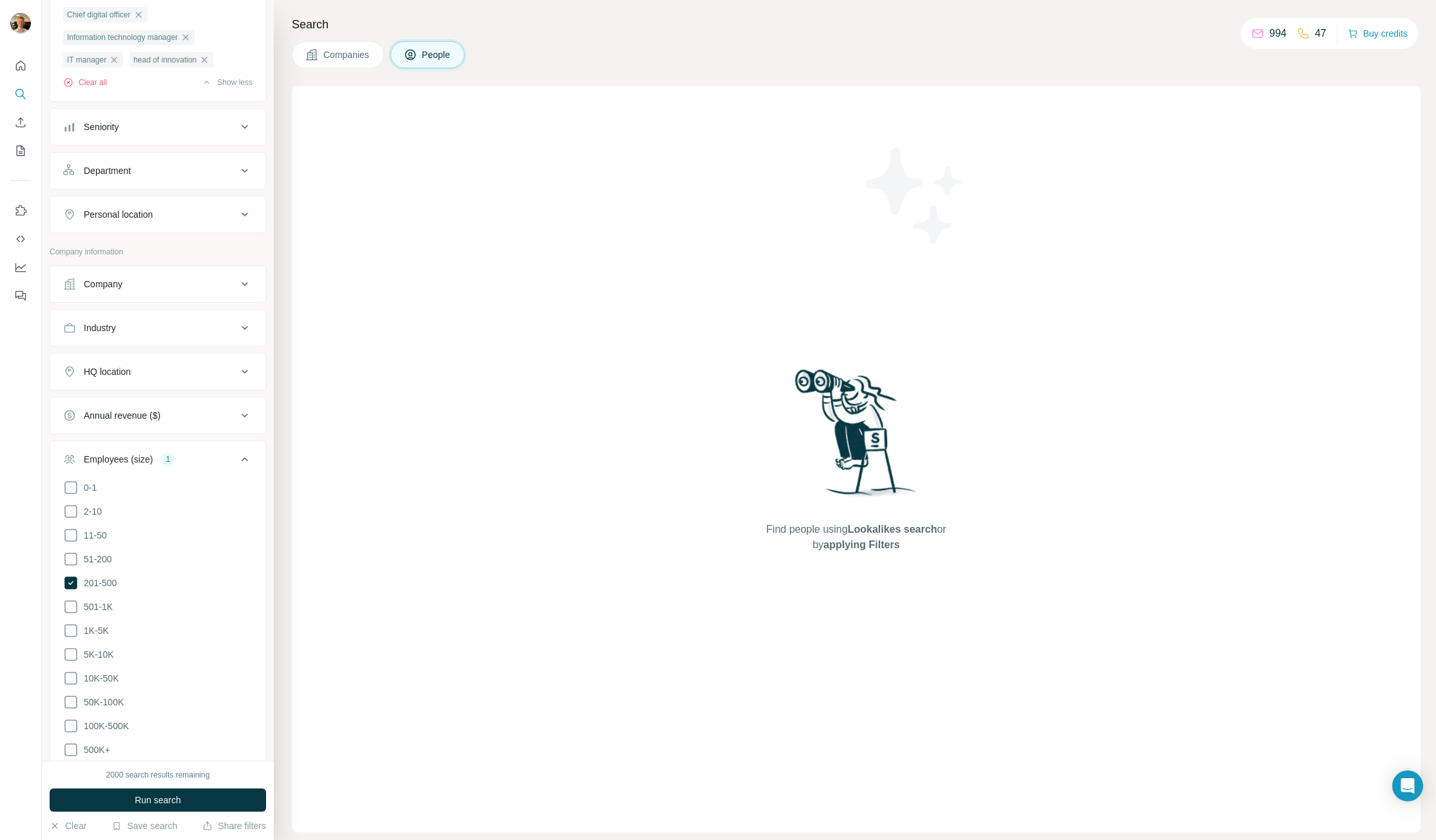
scroll to position [274, 0]
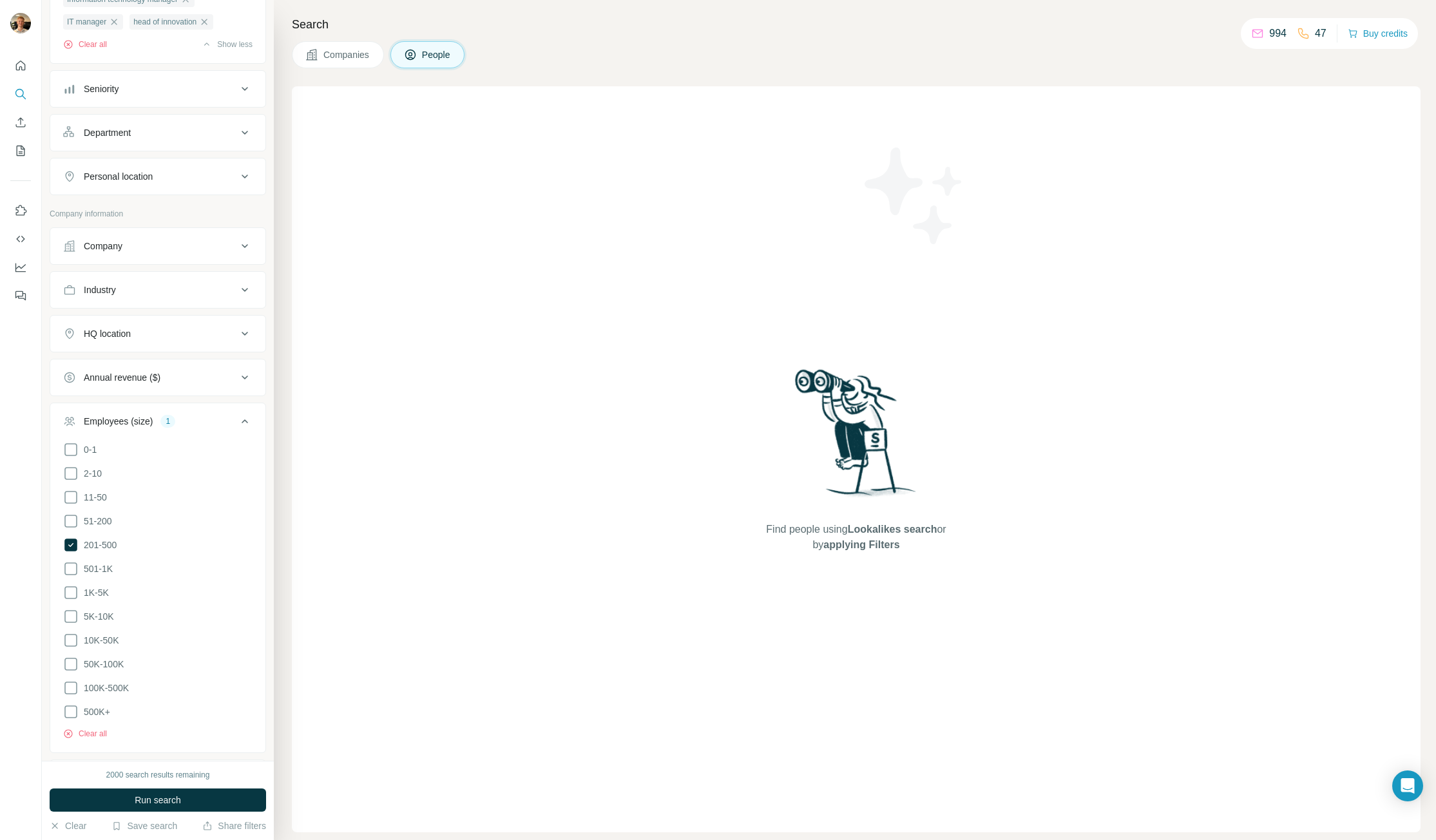
click at [209, 422] on div "Employees (size) 1" at bounding box center [150, 421] width 174 height 13
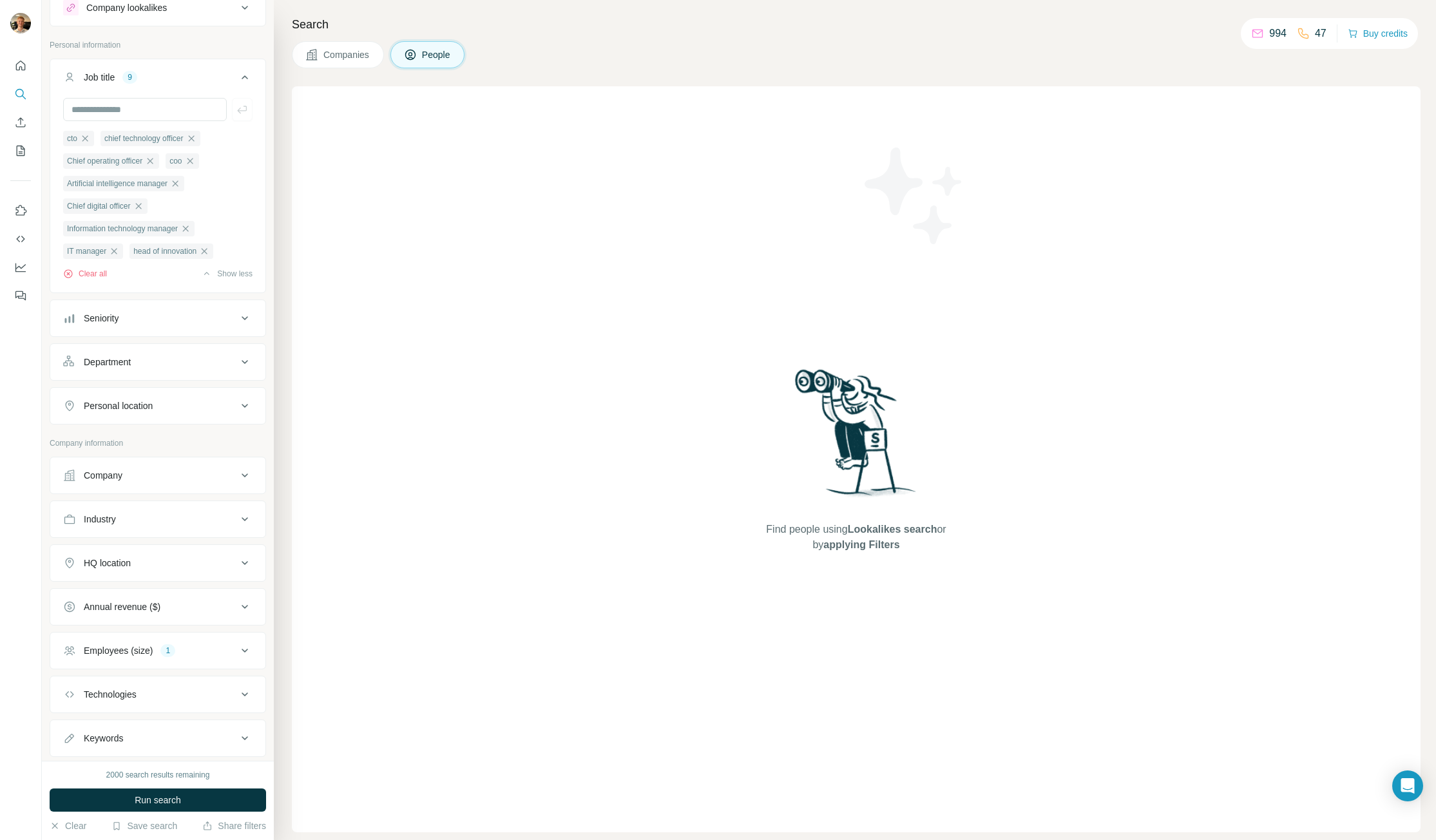
scroll to position [80, 0]
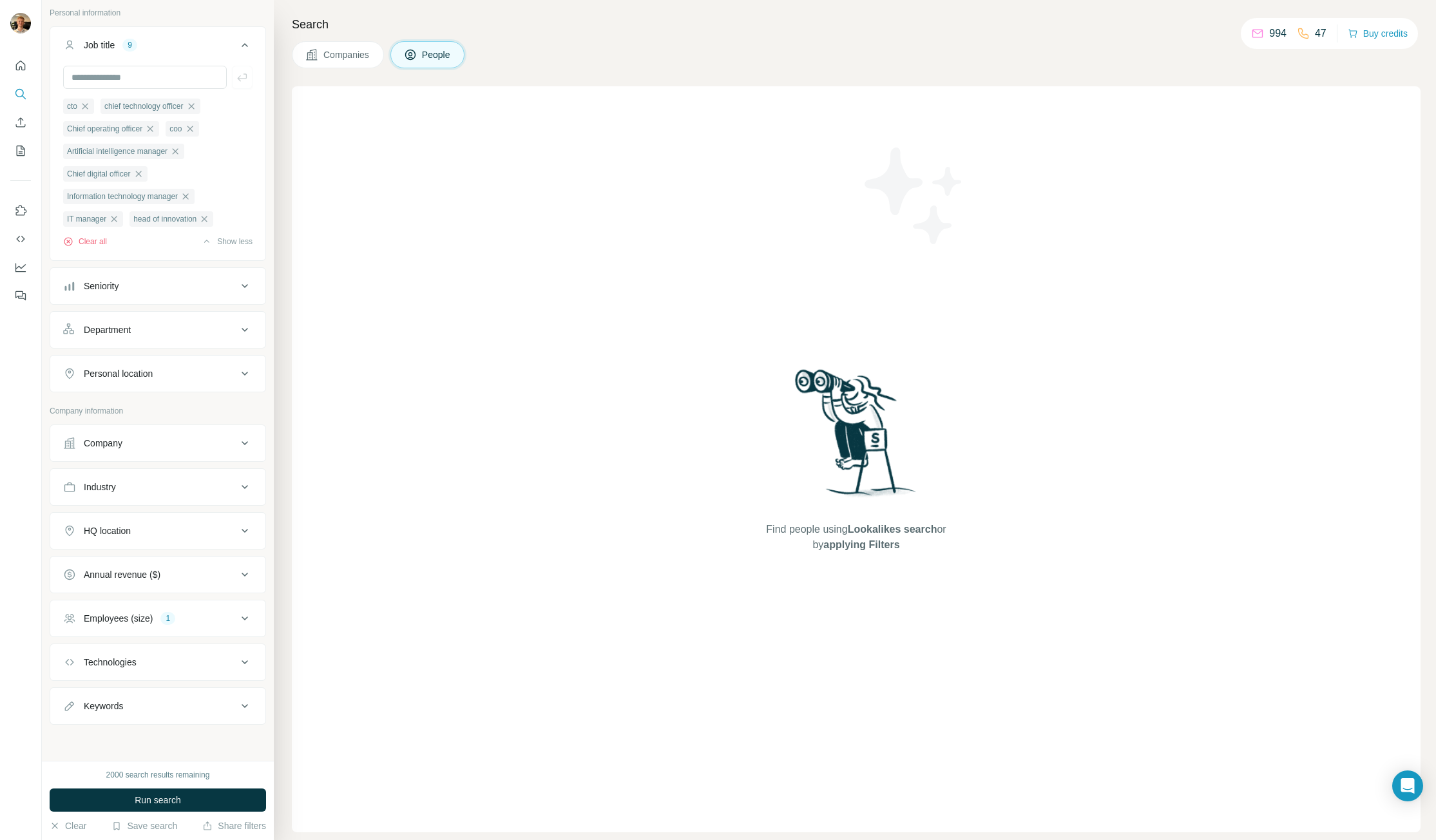
click at [237, 524] on icon at bounding box center [245, 531] width 16 height 16
click at [197, 567] on input "text" at bounding box center [157, 558] width 190 height 23
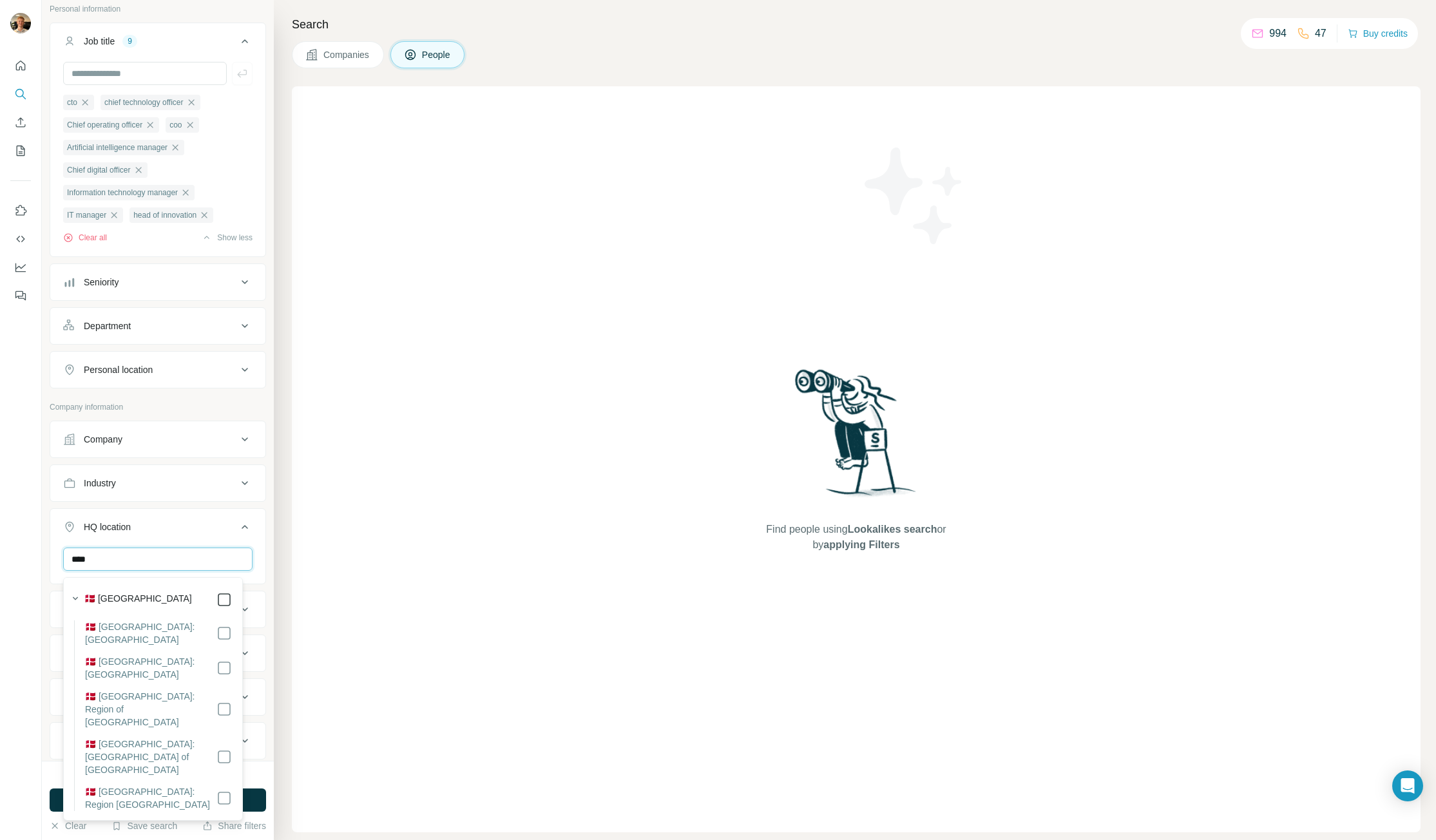
type input "****"
click at [217, 597] on icon at bounding box center [224, 600] width 16 height 16
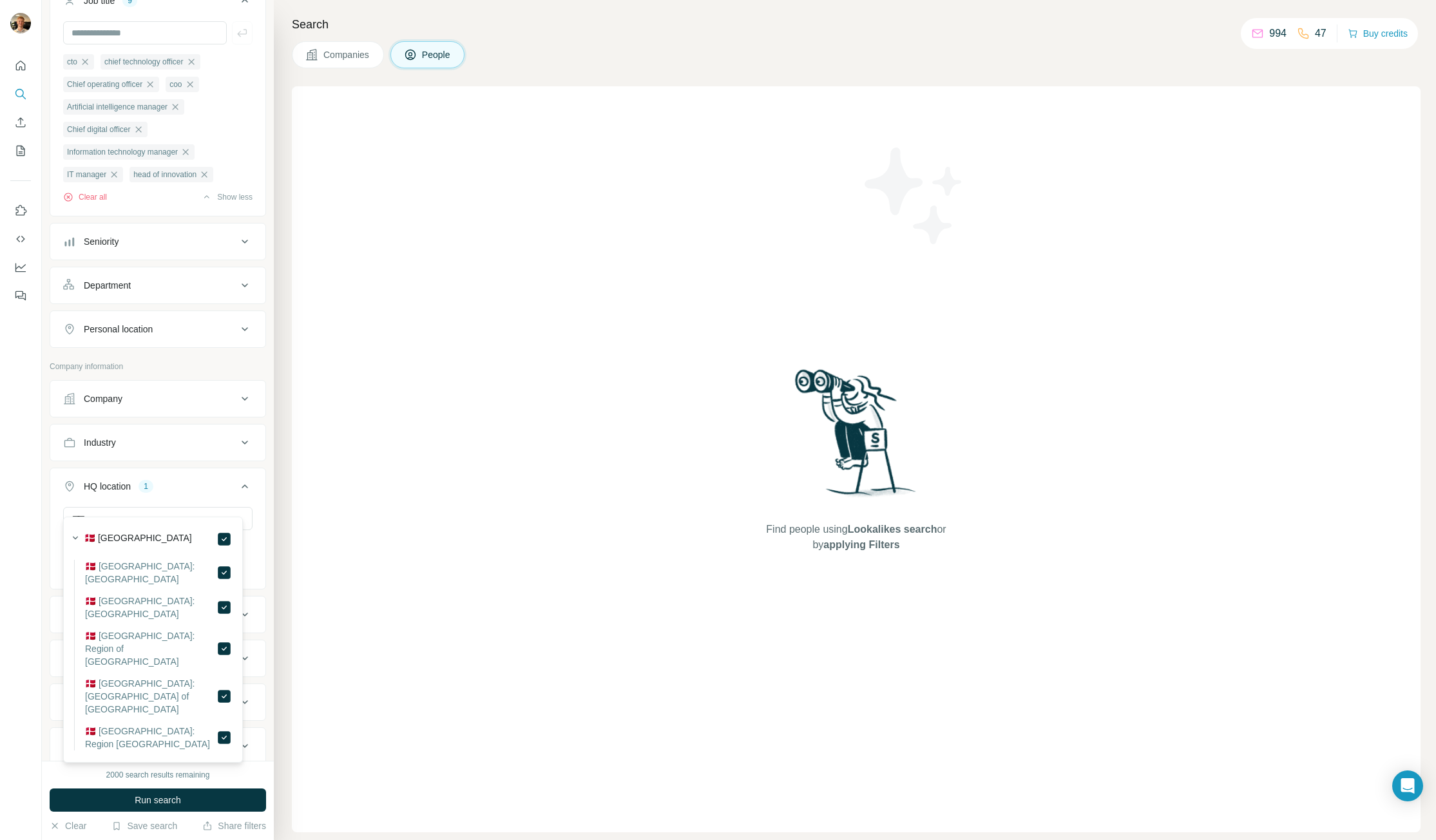
scroll to position [165, 0]
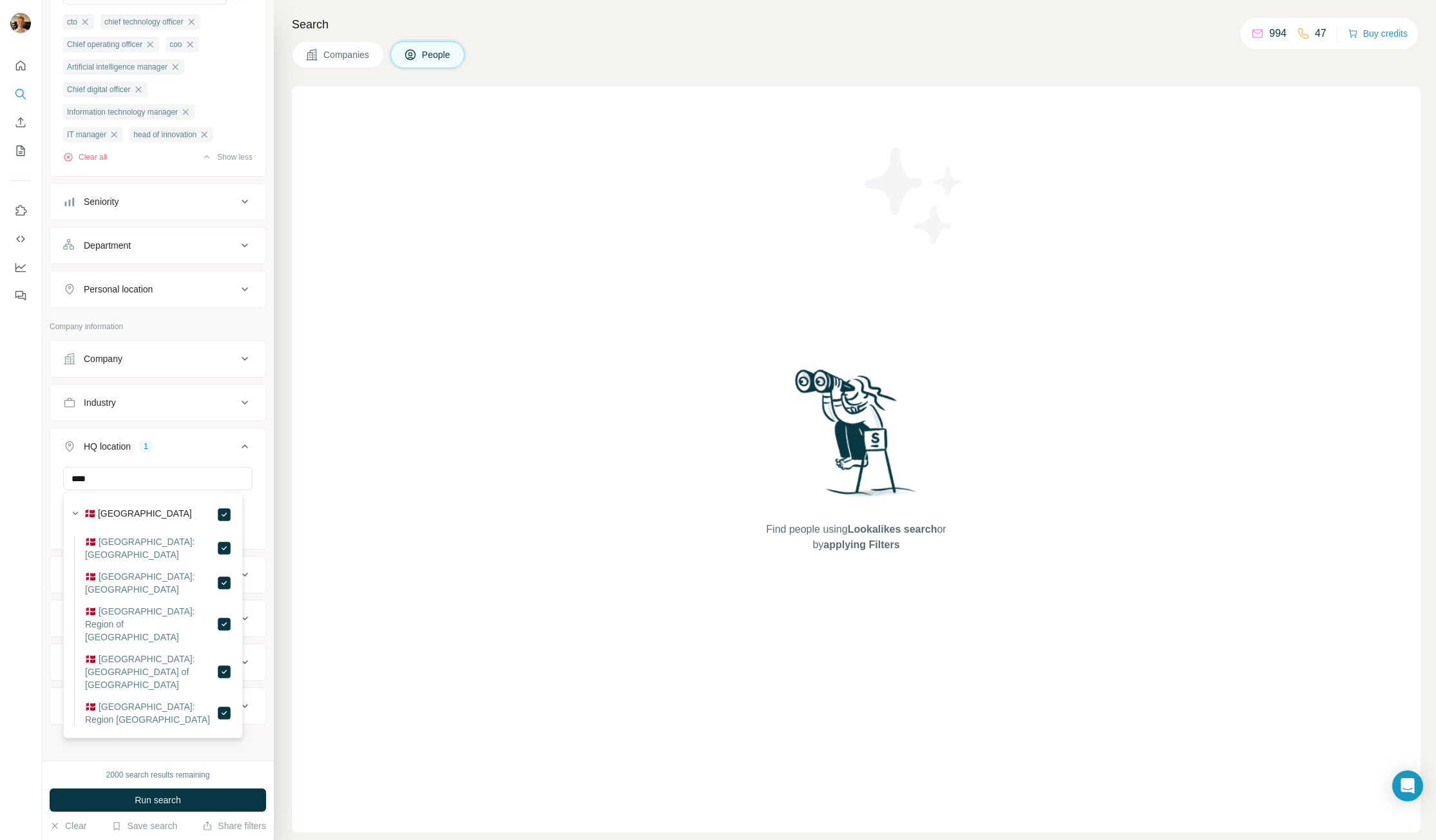
click at [168, 746] on div "New search Hide Company lookalikes Personal information Job title 9 cto chief t…" at bounding box center [157, 380] width 232 height 760
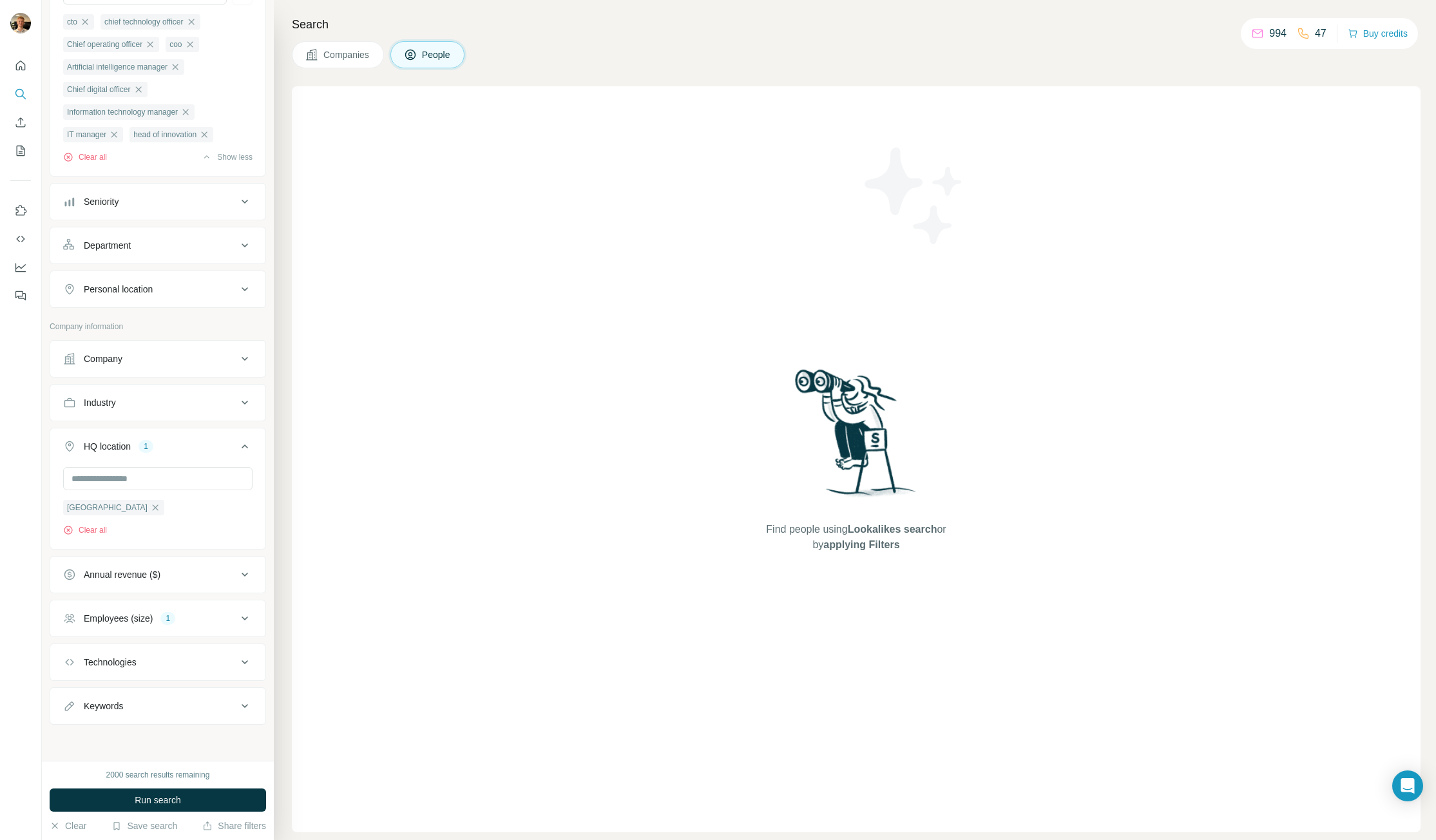
click at [204, 612] on div "Employees (size) 1" at bounding box center [150, 618] width 174 height 13
click at [206, 610] on button "Employees (size) 1" at bounding box center [157, 616] width 215 height 36
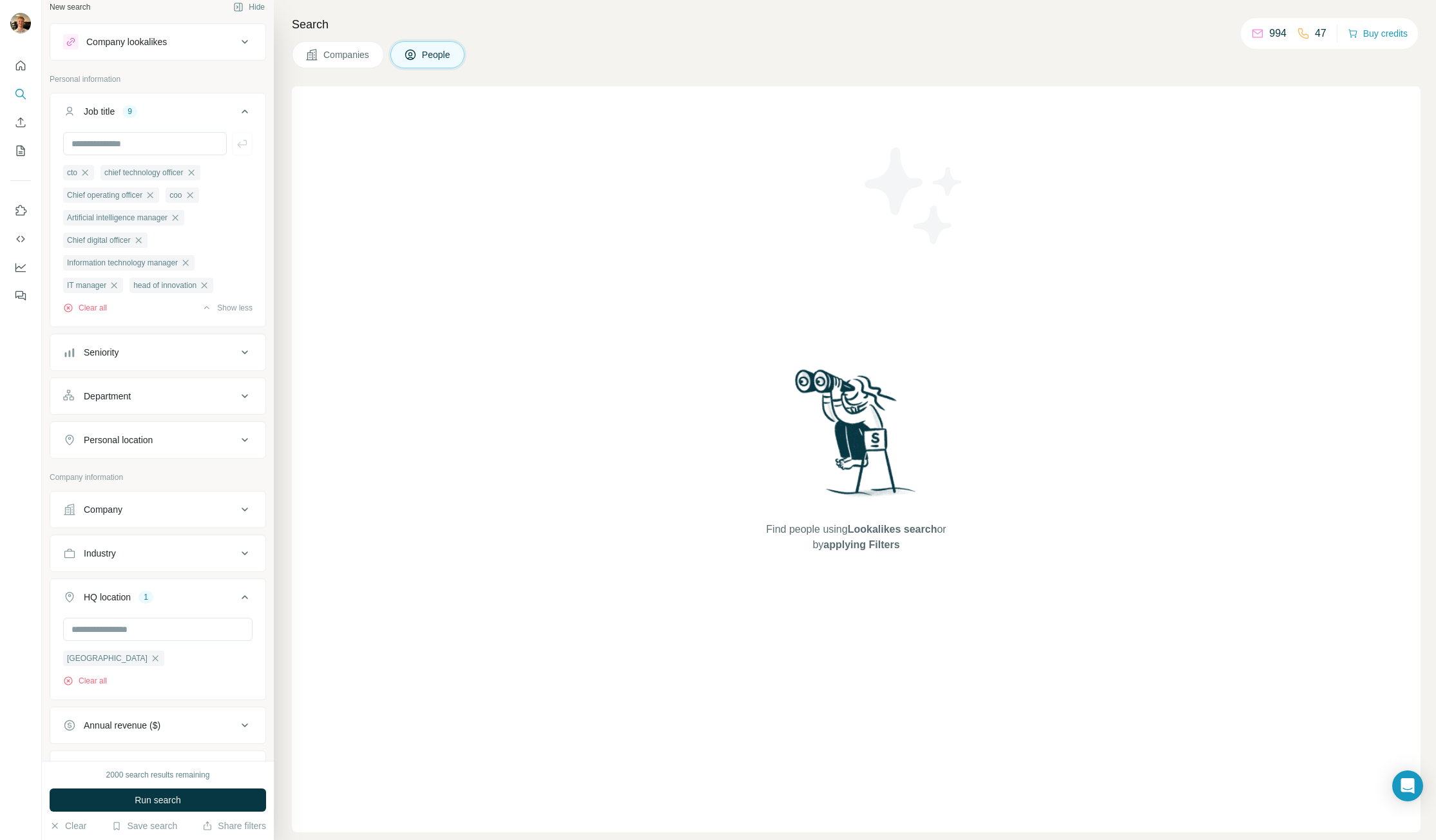
scroll to position [0, 0]
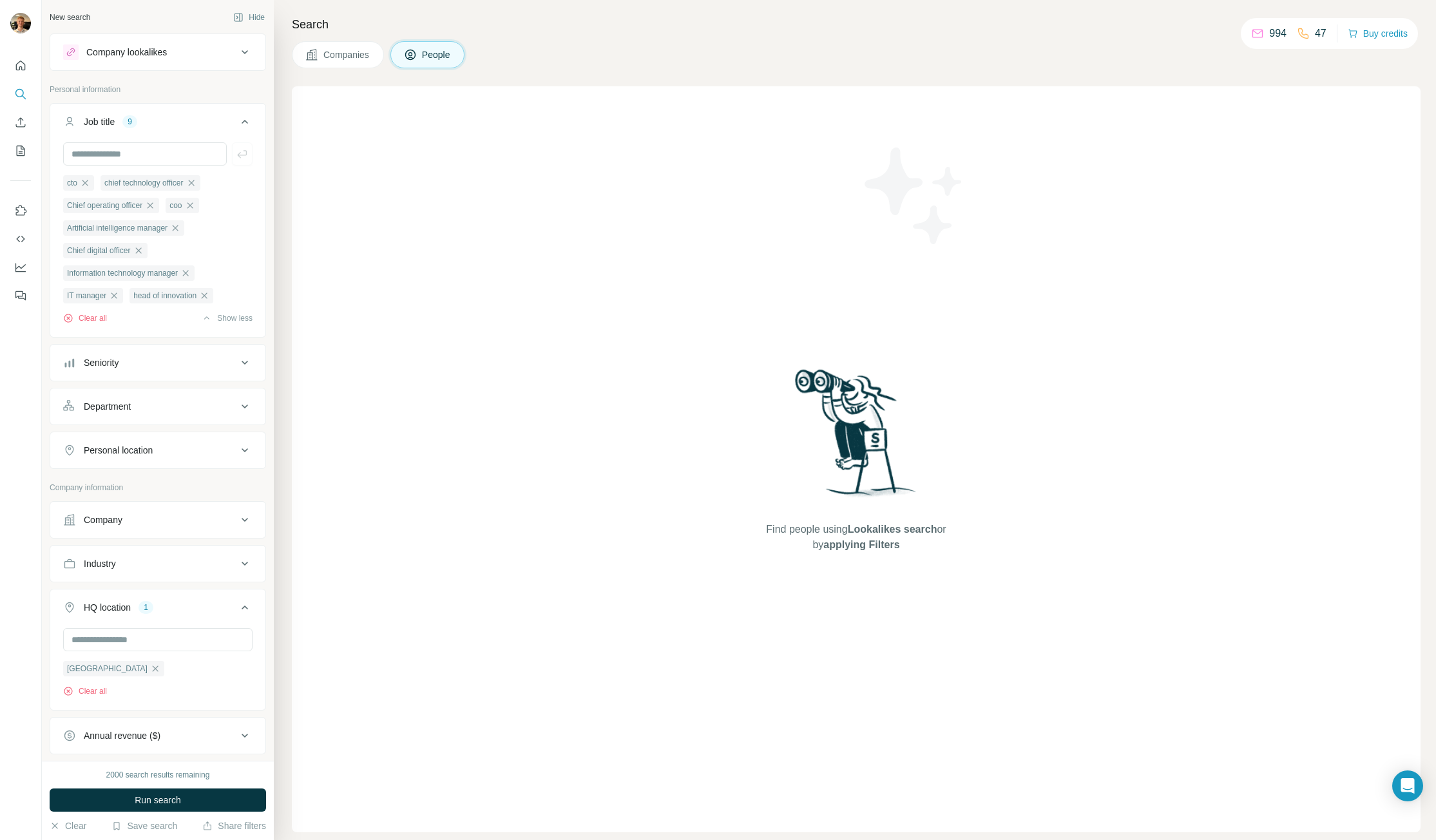
click at [170, 412] on div "Department" at bounding box center [150, 406] width 174 height 13
